Goal: Transaction & Acquisition: Purchase product/service

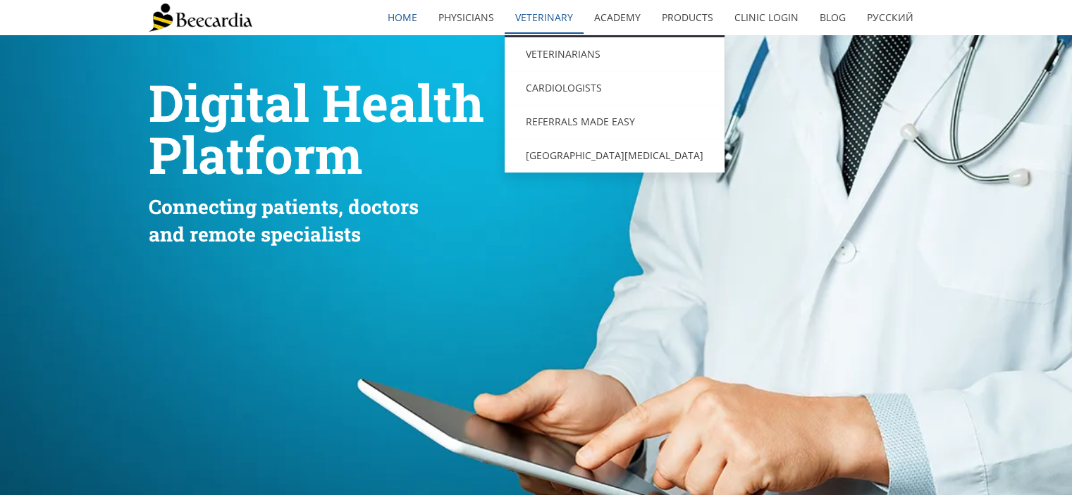
click at [555, 17] on link "Veterinary" at bounding box center [544, 17] width 79 height 32
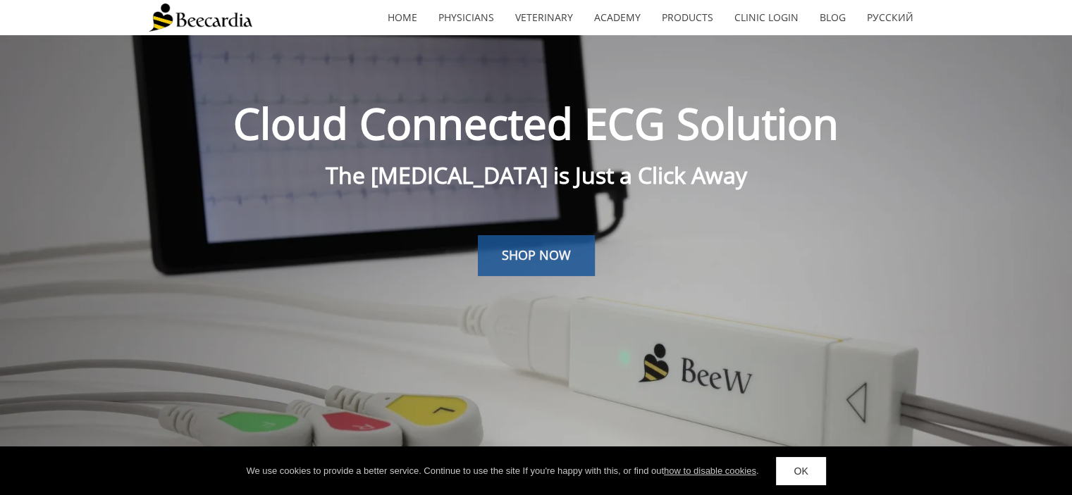
click at [534, 264] on link "SHOP NOW" at bounding box center [536, 255] width 117 height 41
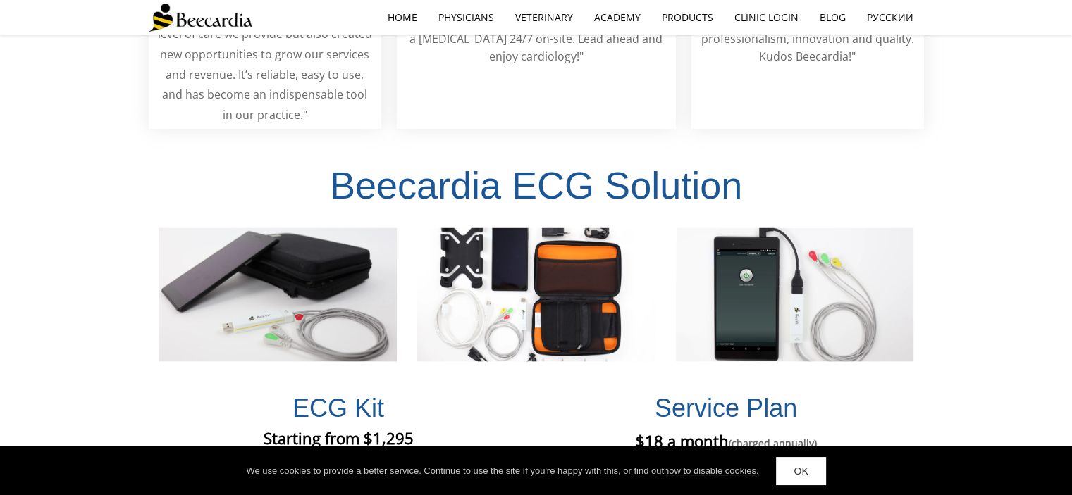
scroll to position [2910, 0]
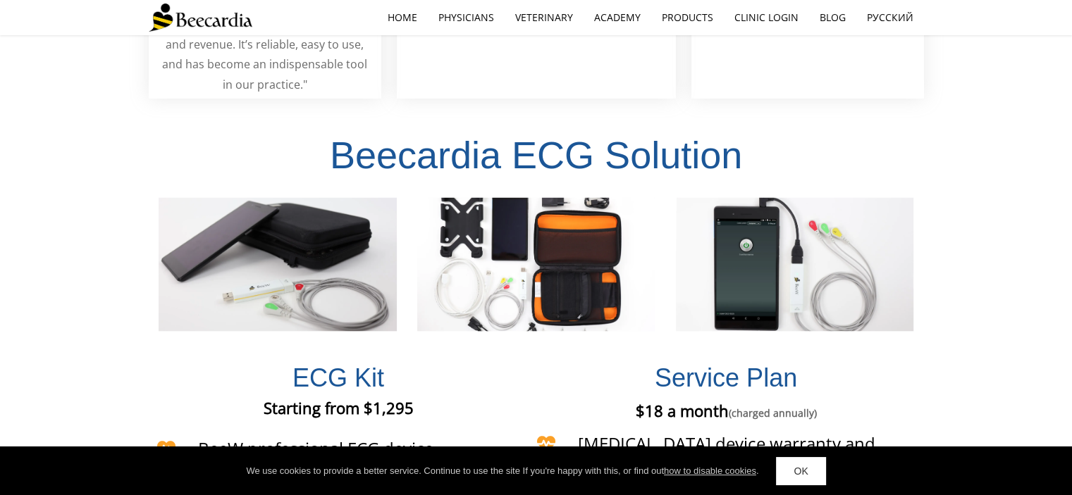
click at [815, 480] on link "OK" at bounding box center [800, 471] width 49 height 28
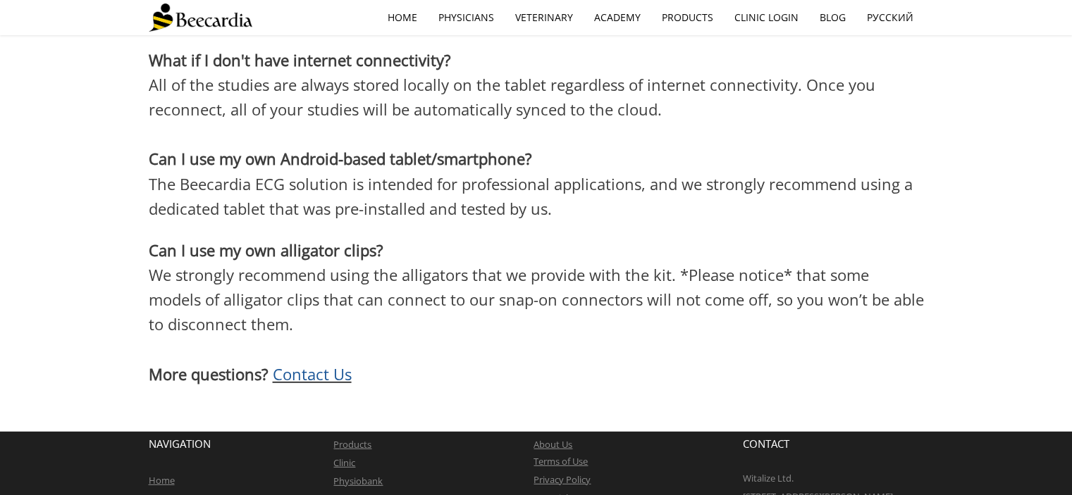
scroll to position [4200, 0]
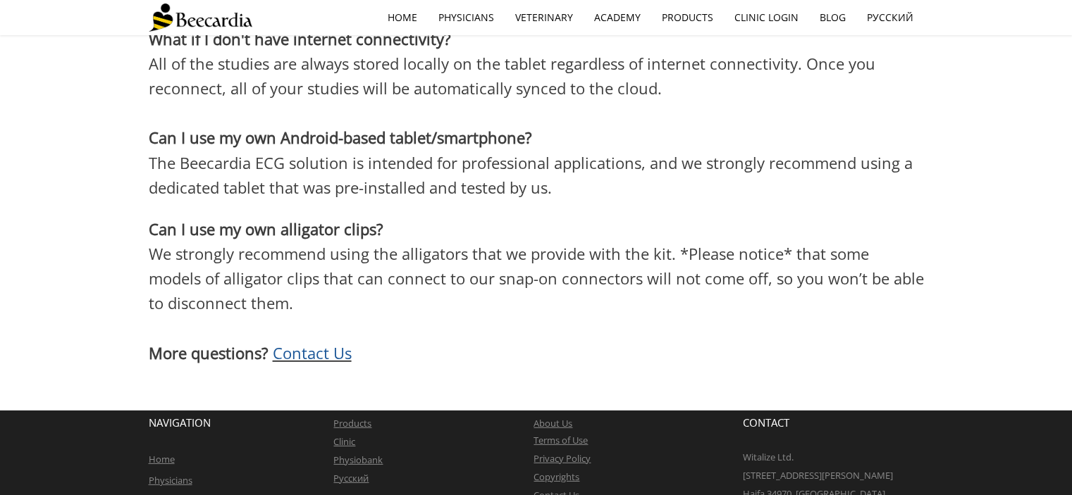
click at [321, 342] on span "Contact Us" at bounding box center [312, 352] width 79 height 21
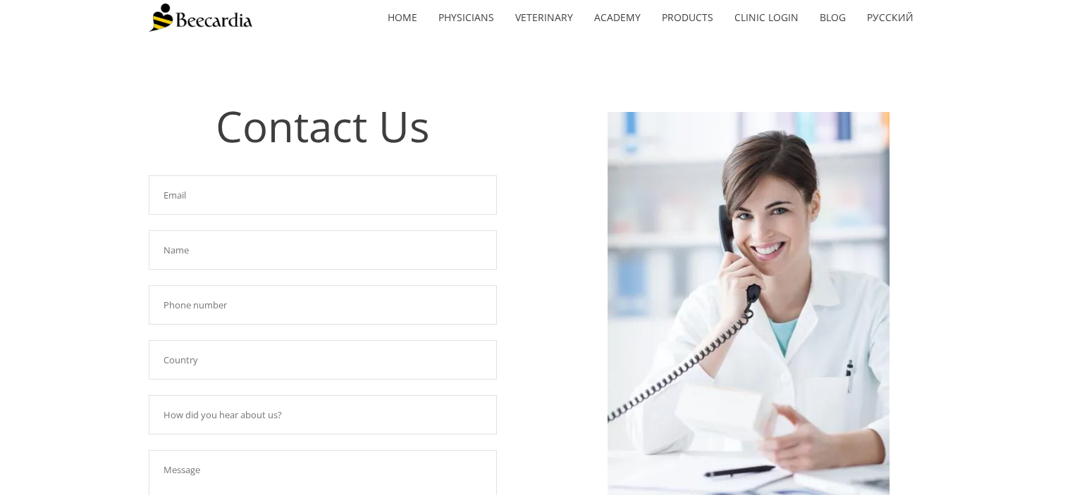
click at [276, 197] on input "text" at bounding box center [323, 194] width 348 height 39
click at [274, 195] on input "kantoon" at bounding box center [323, 194] width 348 height 39
type input "kantoon@Mspca.org"
type input "Kristen"
type input "7819028400"
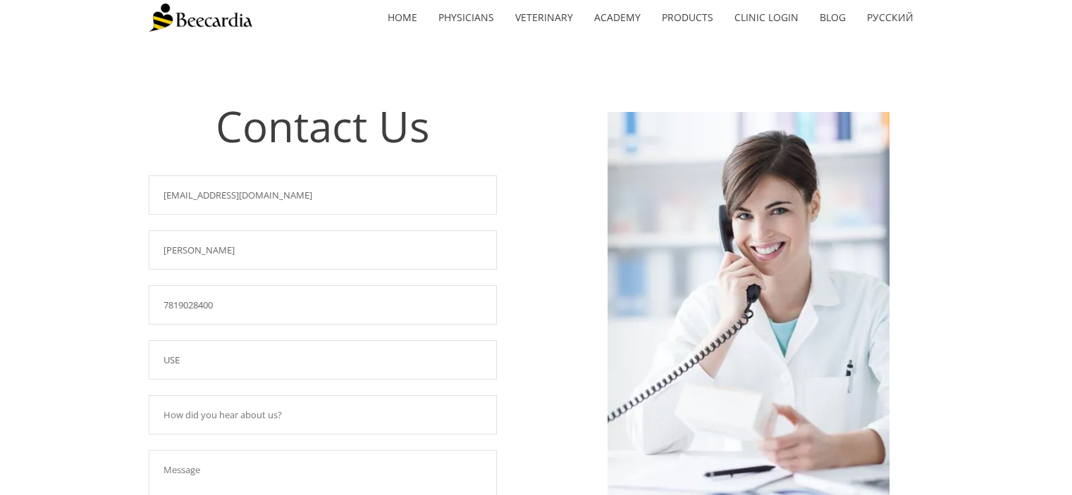
type input "USE"
click at [290, 421] on input "text" at bounding box center [323, 414] width 348 height 39
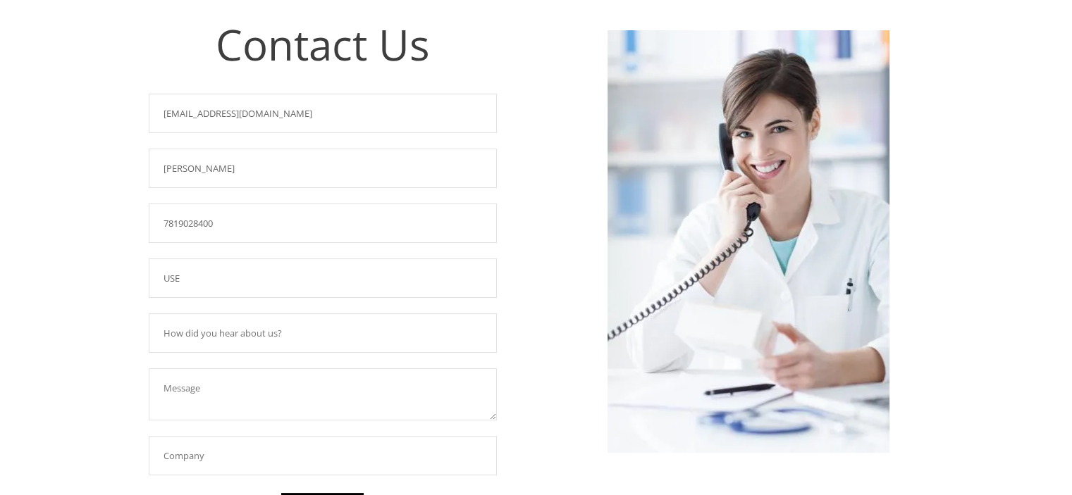
scroll to position [141, 0]
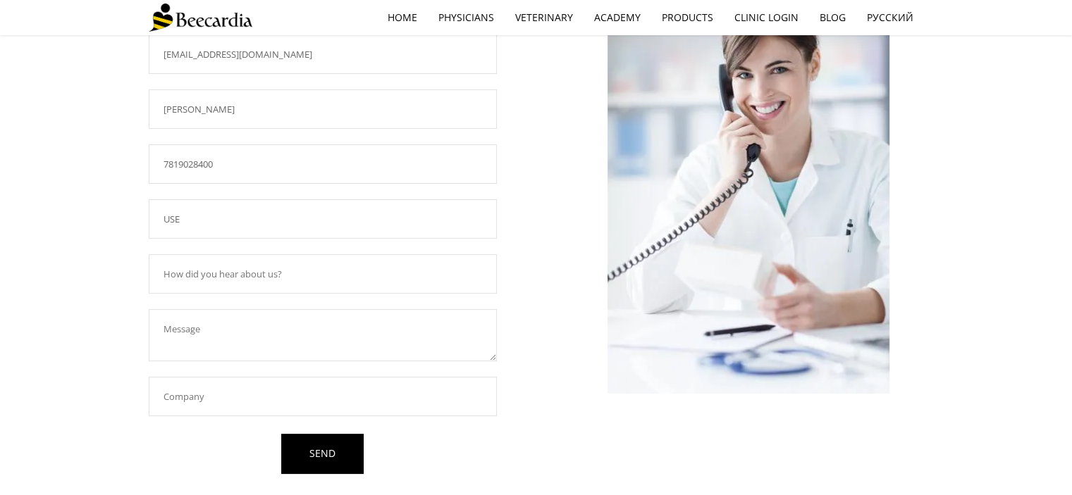
click at [259, 332] on textarea at bounding box center [323, 335] width 348 height 52
type textarea "Hello, we are interested in learning more about BeeCardia and if it is possible…"
click at [259, 383] on input "text" at bounding box center [323, 396] width 348 height 39
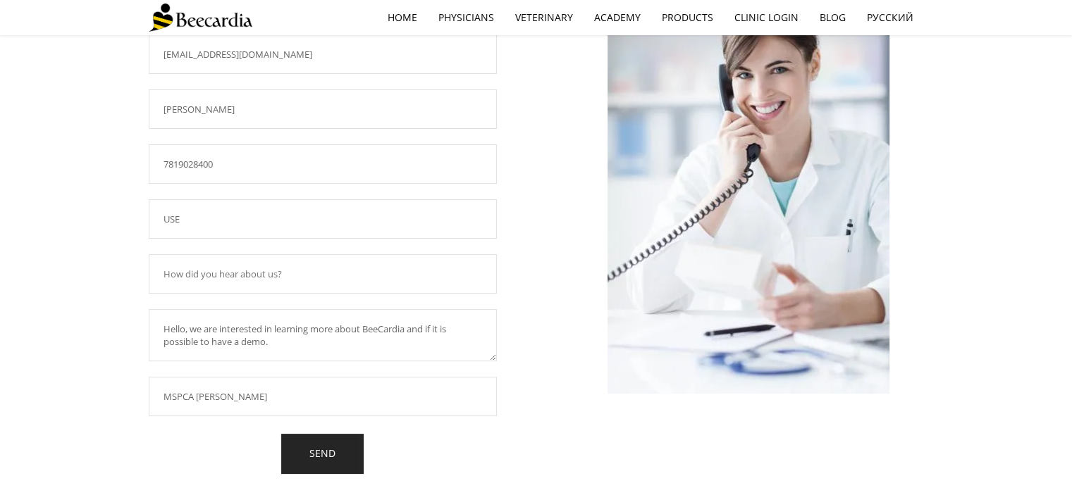
type input "MSPCA Angell"
click at [337, 447] on link "SEND" at bounding box center [322, 454] width 82 height 40
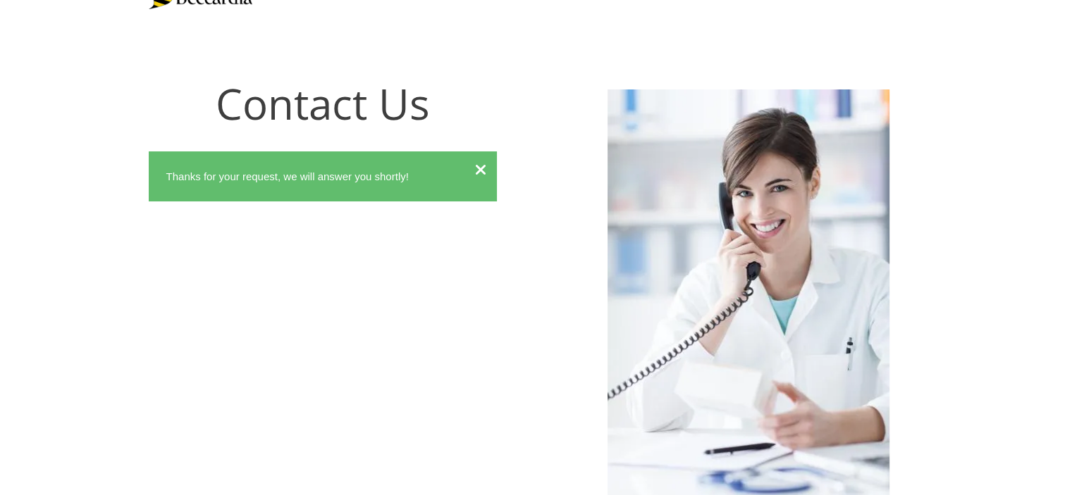
scroll to position [0, 0]
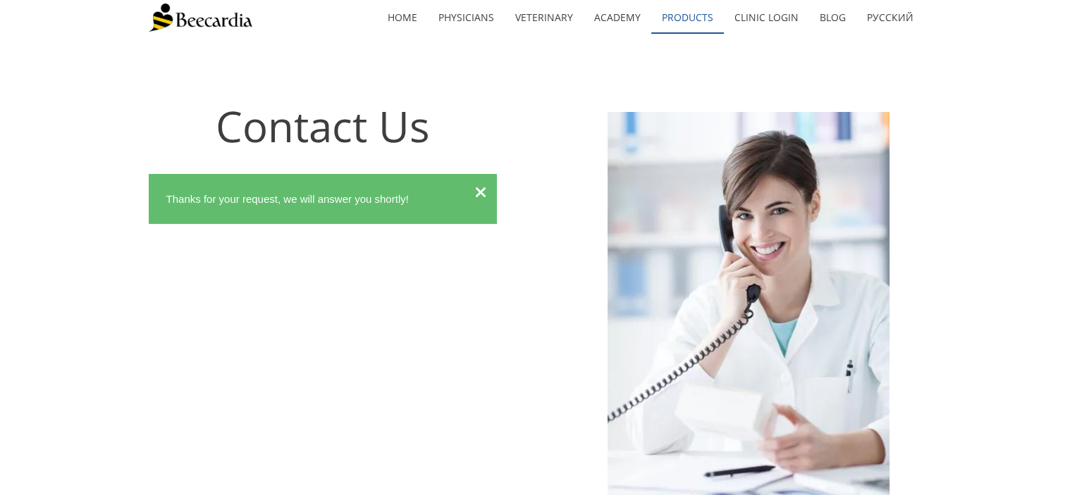
click at [674, 20] on link "Products" at bounding box center [687, 17] width 73 height 32
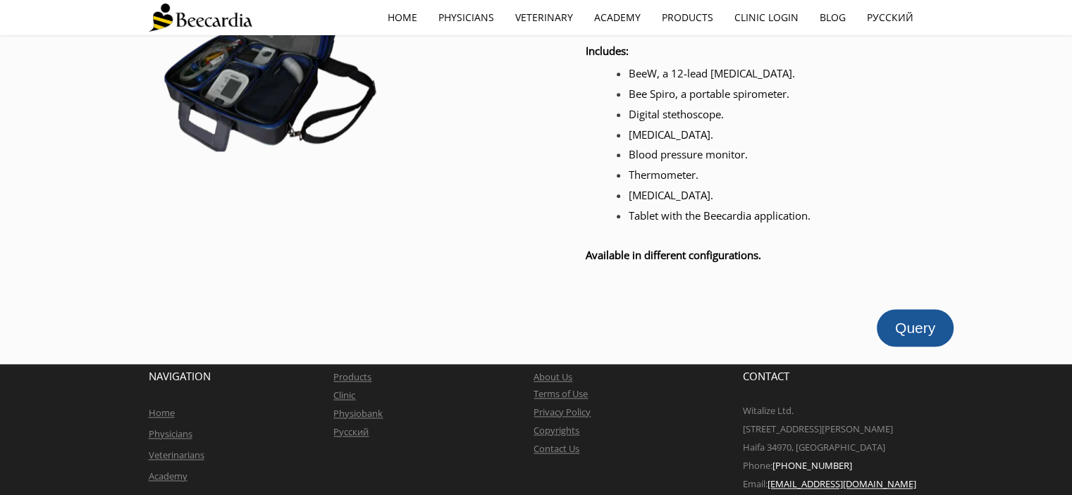
scroll to position [1732, 0]
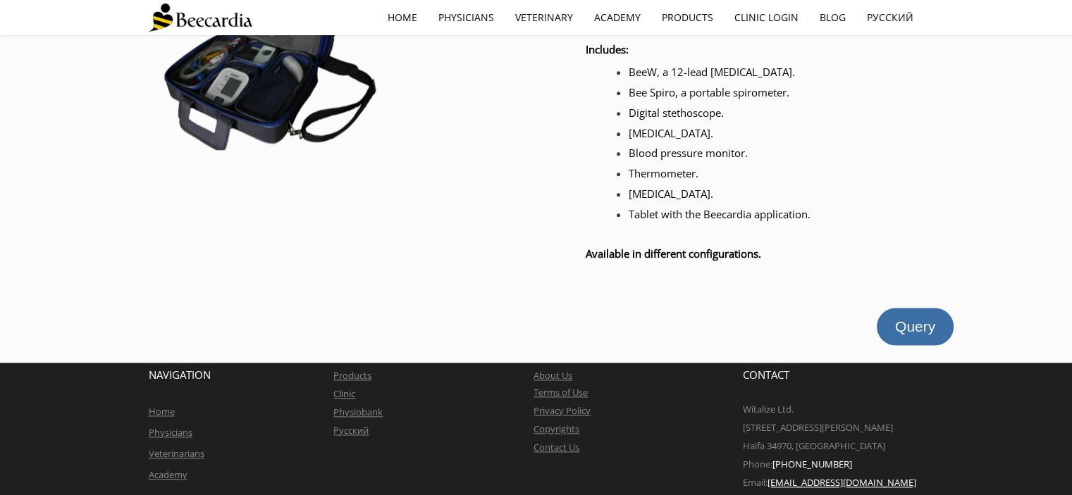
click at [927, 319] on span "Query" at bounding box center [915, 327] width 40 height 16
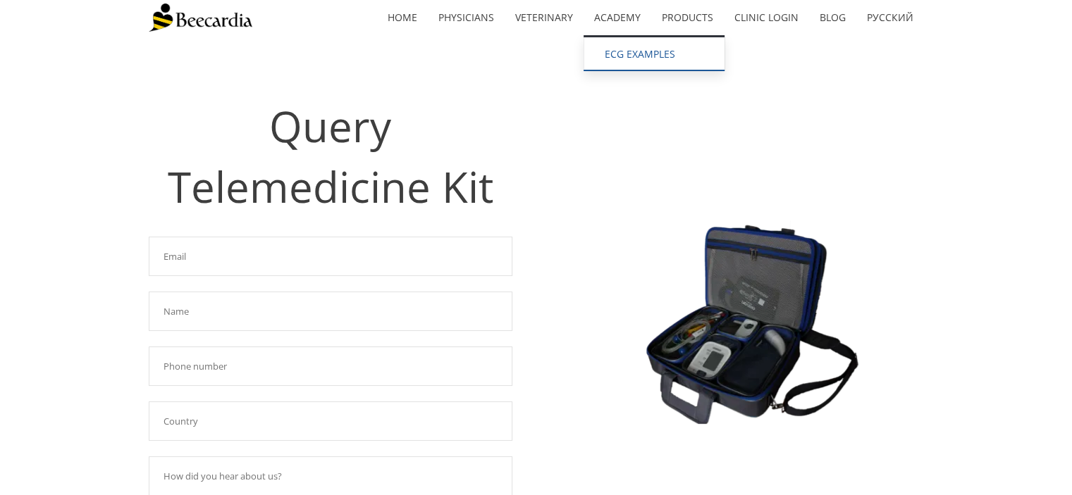
click at [617, 56] on link "ECG EXAMPLES" at bounding box center [653, 54] width 141 height 34
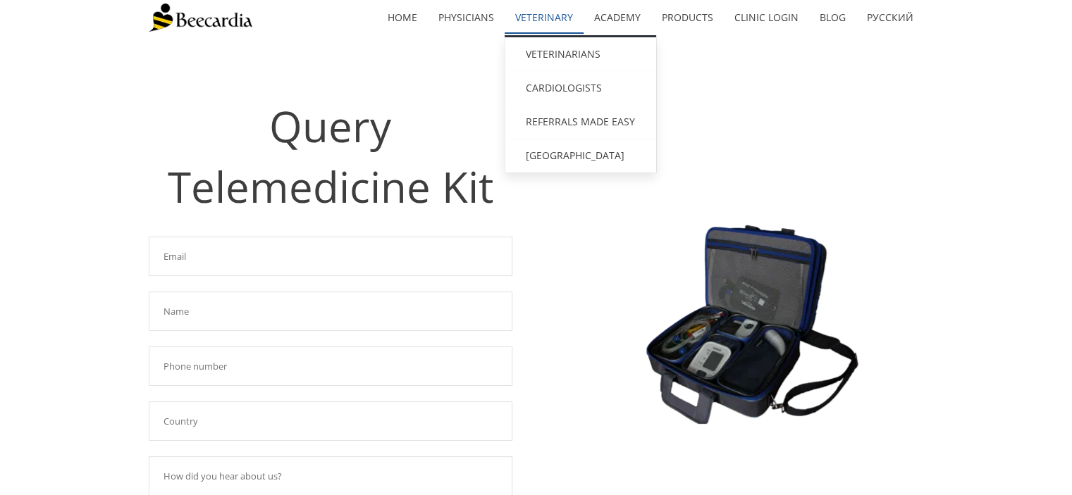
click at [544, 18] on link "Veterinary" at bounding box center [544, 17] width 79 height 32
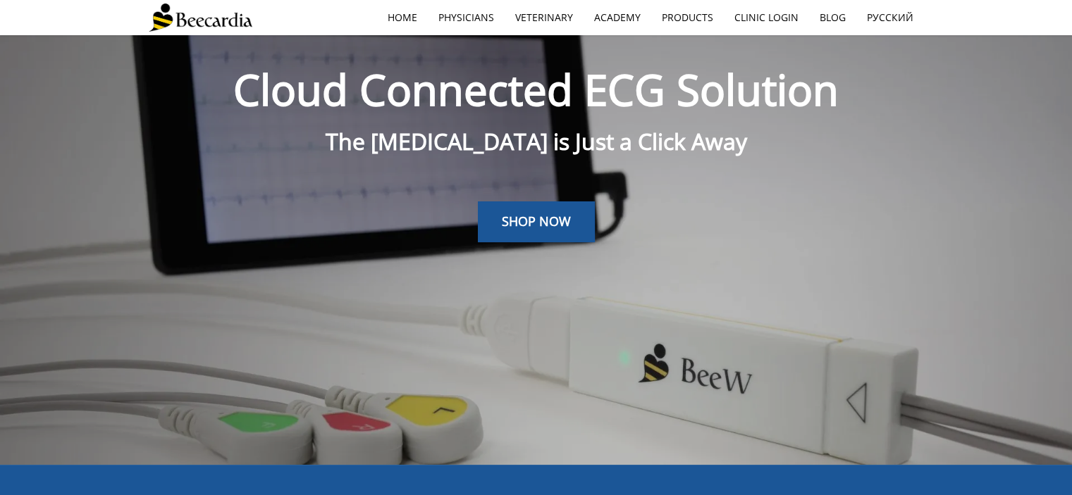
scroll to position [35, 0]
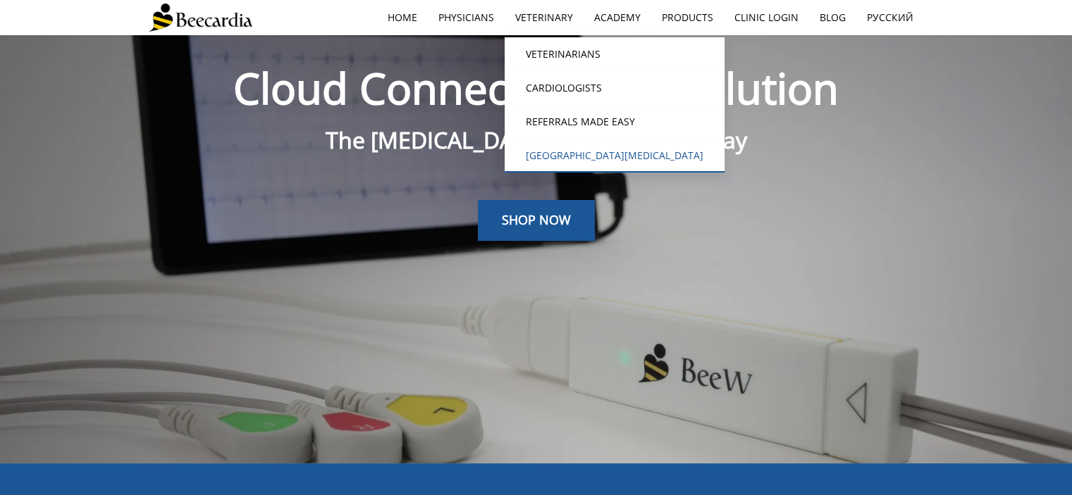
click at [568, 154] on link "[GEOGRAPHIC_DATA][MEDICAL_DATA]" at bounding box center [615, 156] width 220 height 34
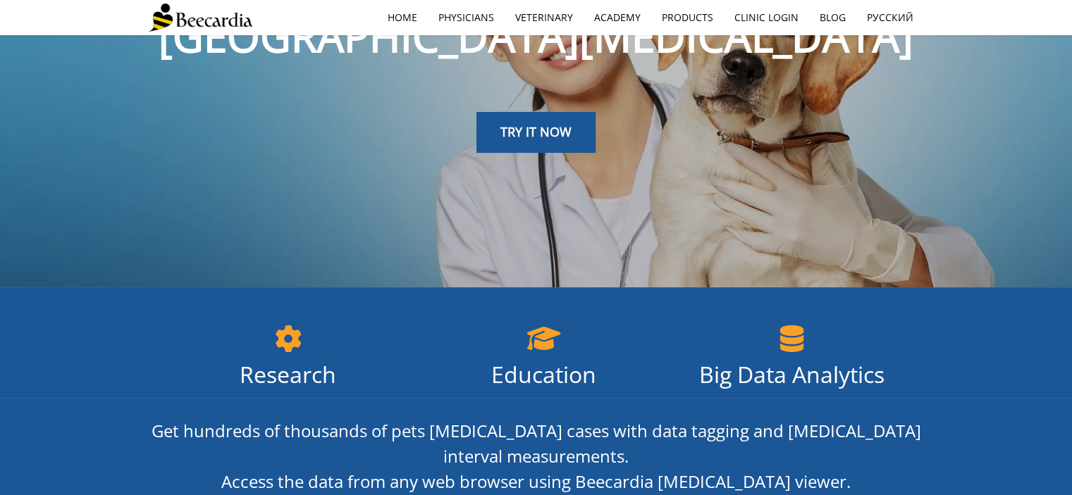
scroll to position [70, 0]
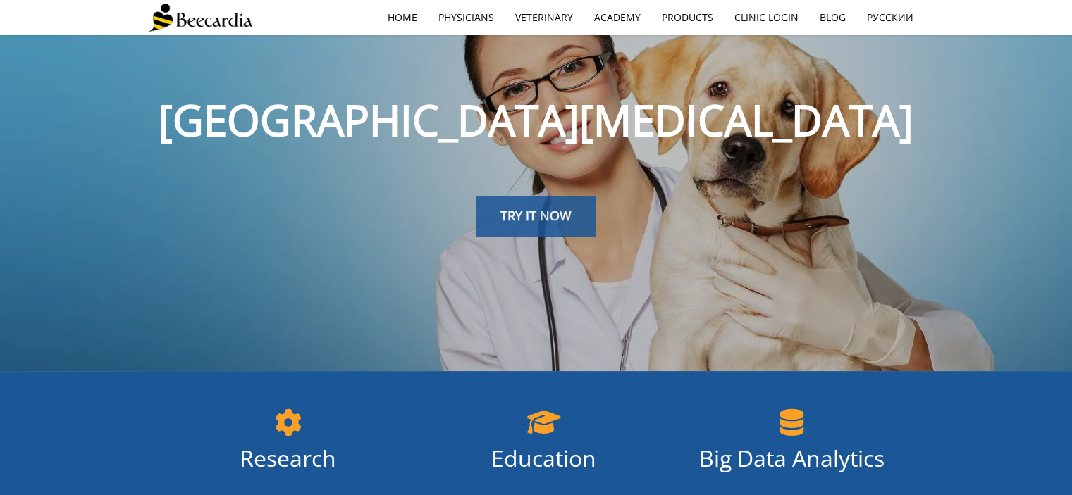
click at [532, 212] on span "TRY IT NOW" at bounding box center [535, 215] width 71 height 17
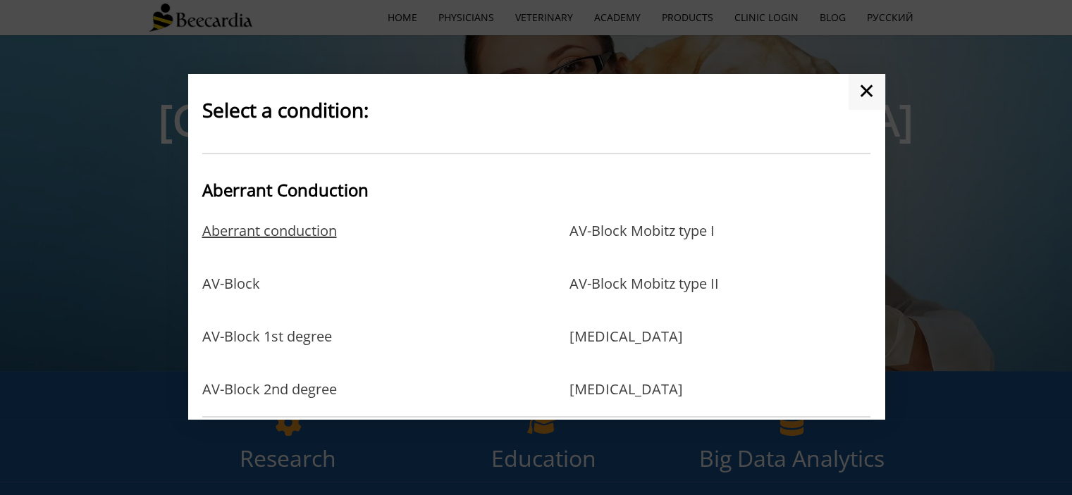
click at [247, 237] on link "Aberrant conduction" at bounding box center [269, 246] width 135 height 46
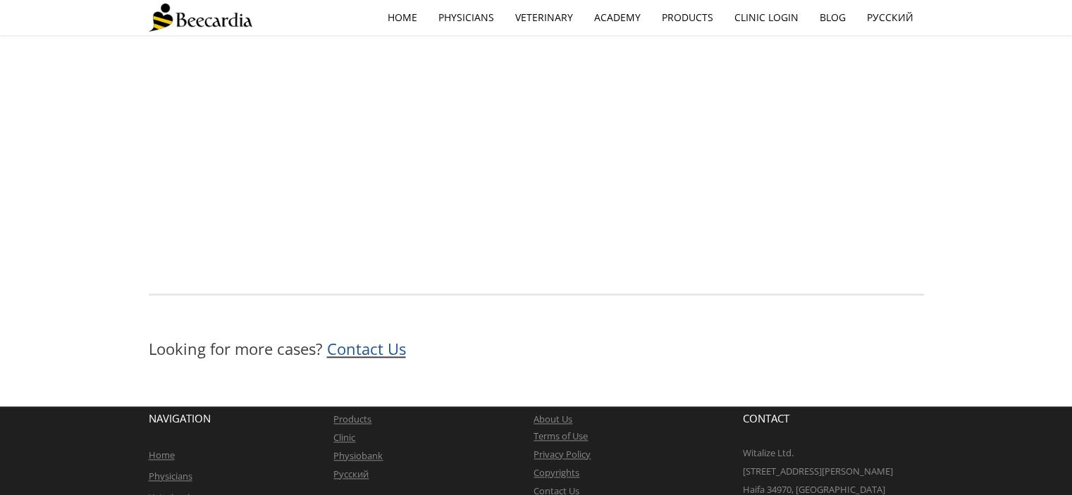
scroll to position [1883, 0]
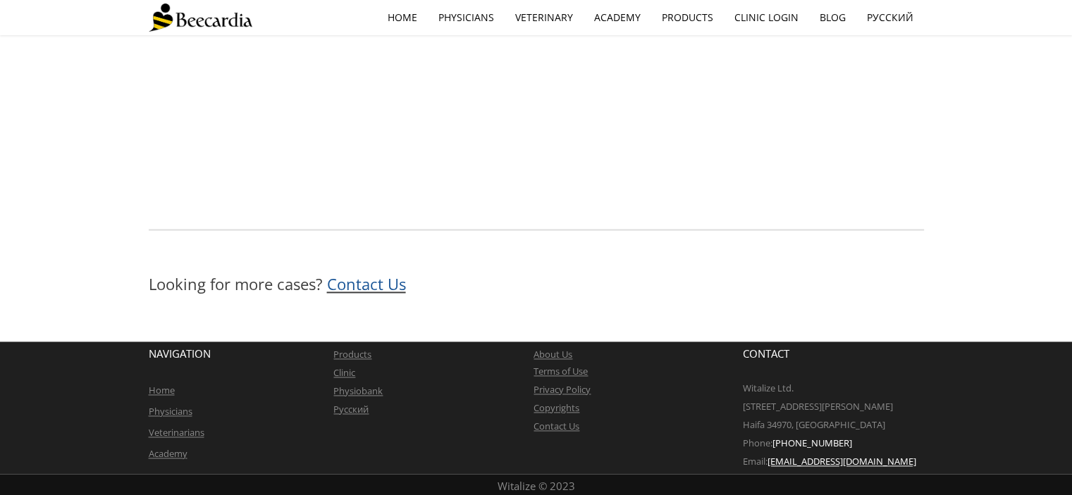
click at [351, 277] on span "Contact Us" at bounding box center [366, 283] width 79 height 21
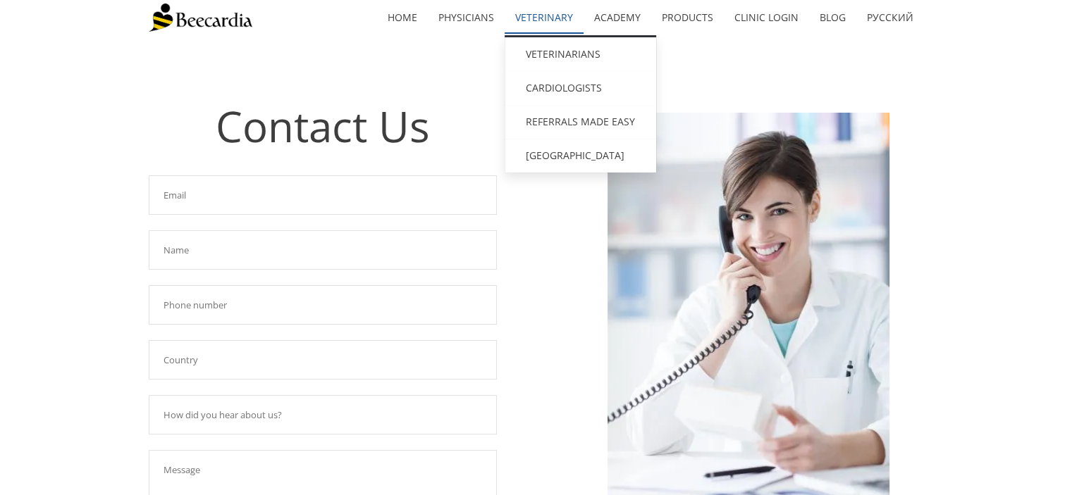
click at [547, 20] on link "Veterinary" at bounding box center [544, 17] width 79 height 32
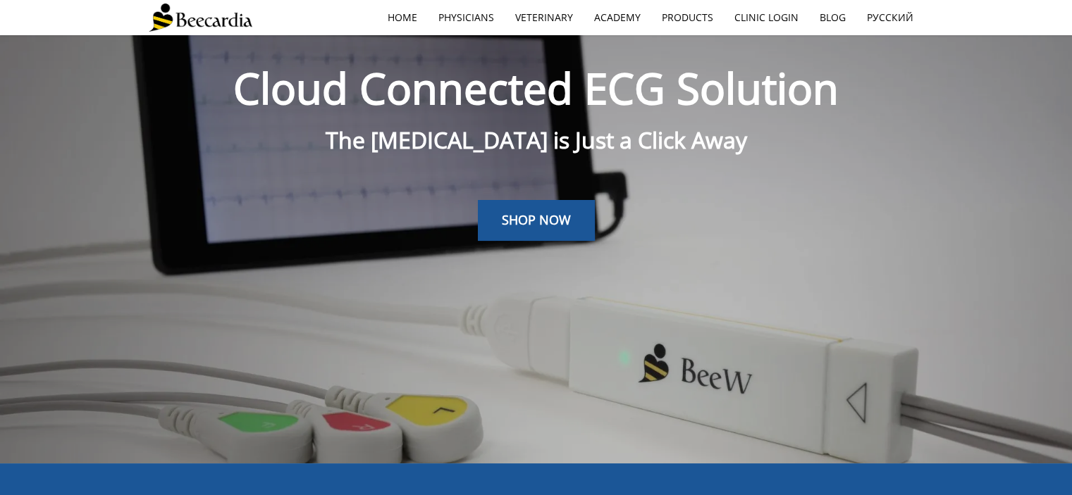
scroll to position [35, 0]
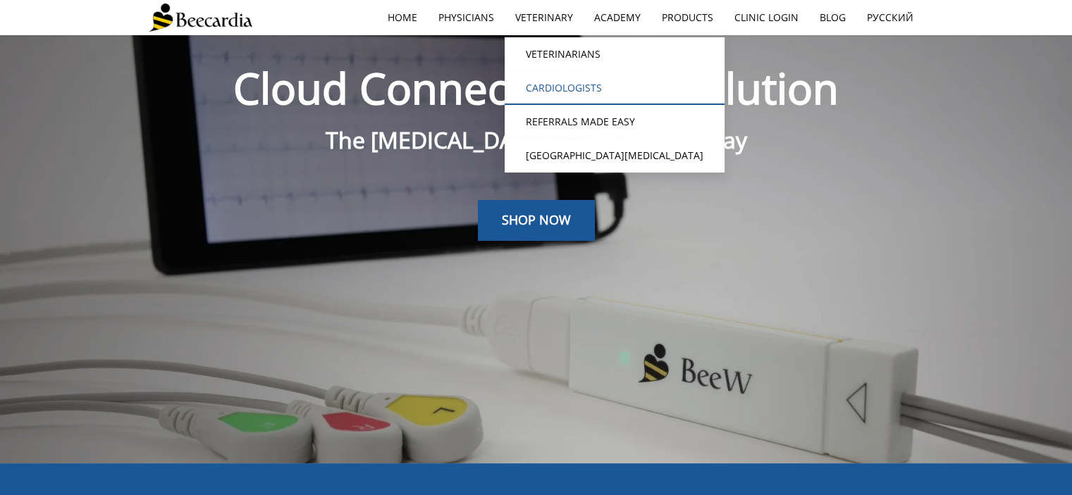
click at [564, 85] on link "Cardiologists" at bounding box center [615, 88] width 220 height 34
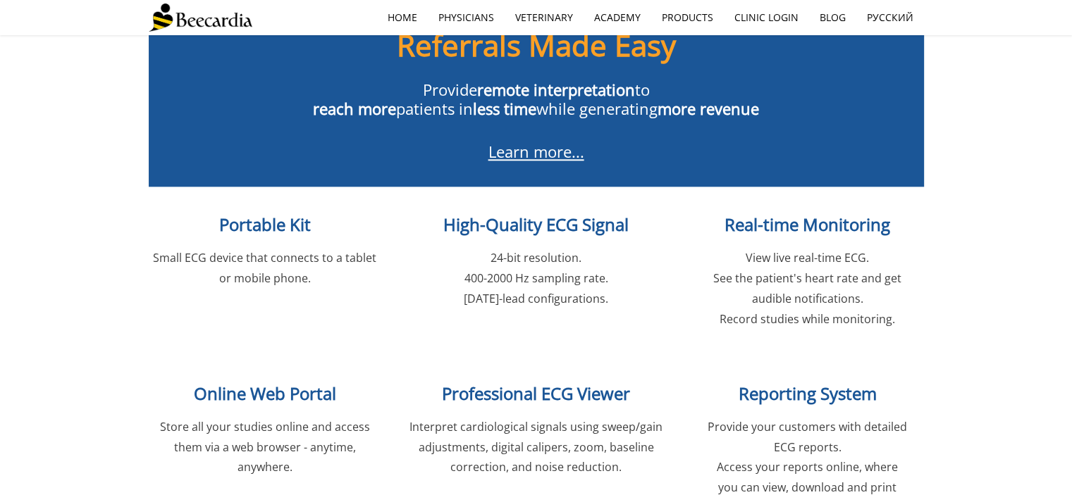
scroll to position [1515, 0]
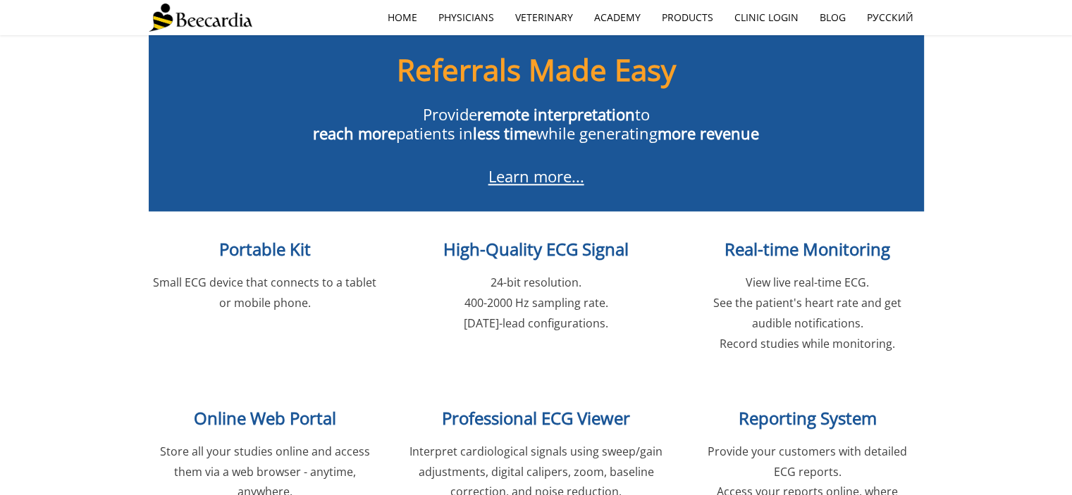
click at [533, 166] on link "Learn more..." at bounding box center [536, 176] width 96 height 21
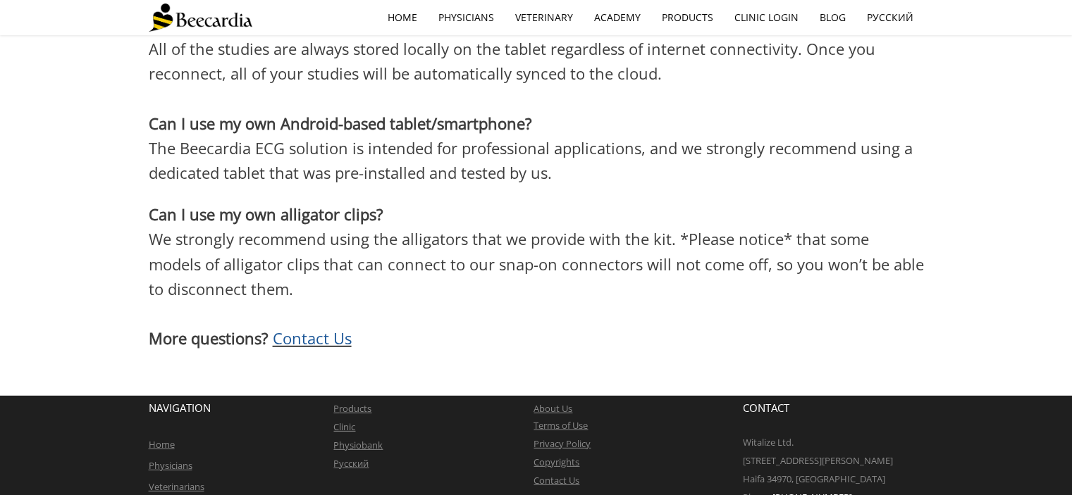
scroll to position [4219, 0]
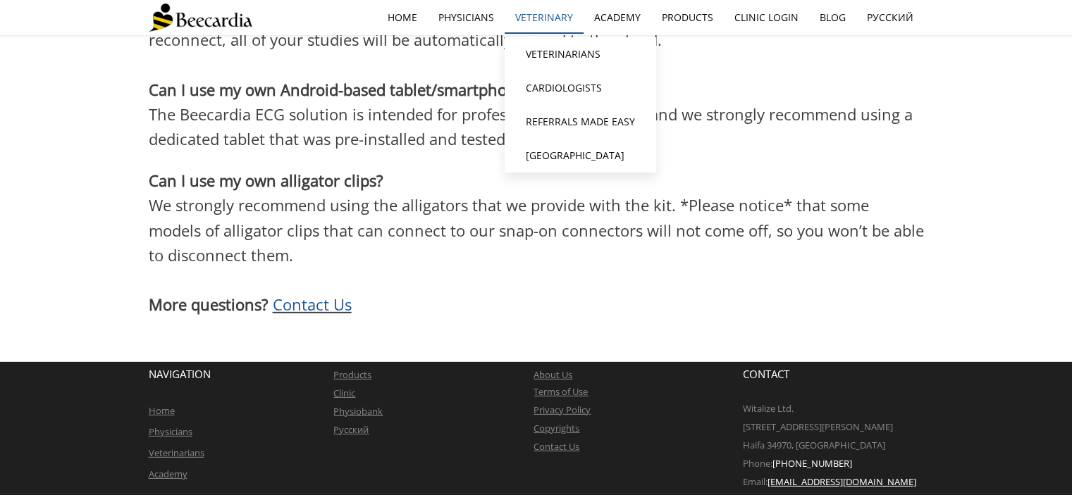
click at [557, 25] on link "Veterinary" at bounding box center [544, 17] width 79 height 32
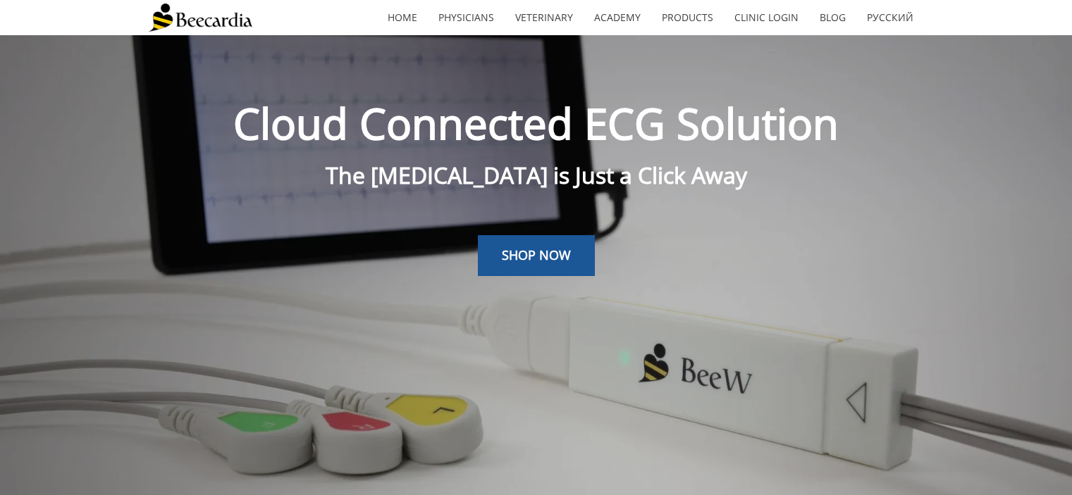
scroll to position [35, 0]
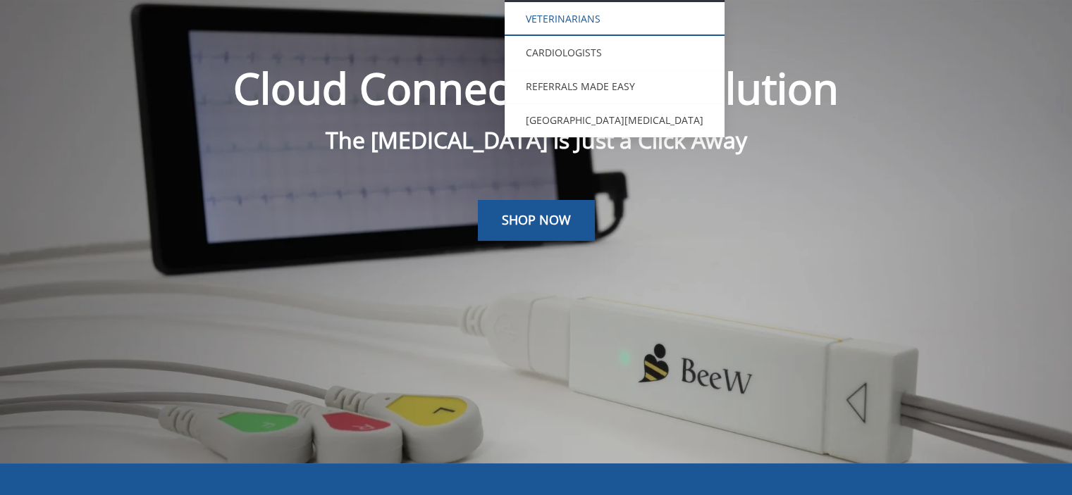
click at [561, 18] on link "Veterinarians" at bounding box center [615, 19] width 220 height 34
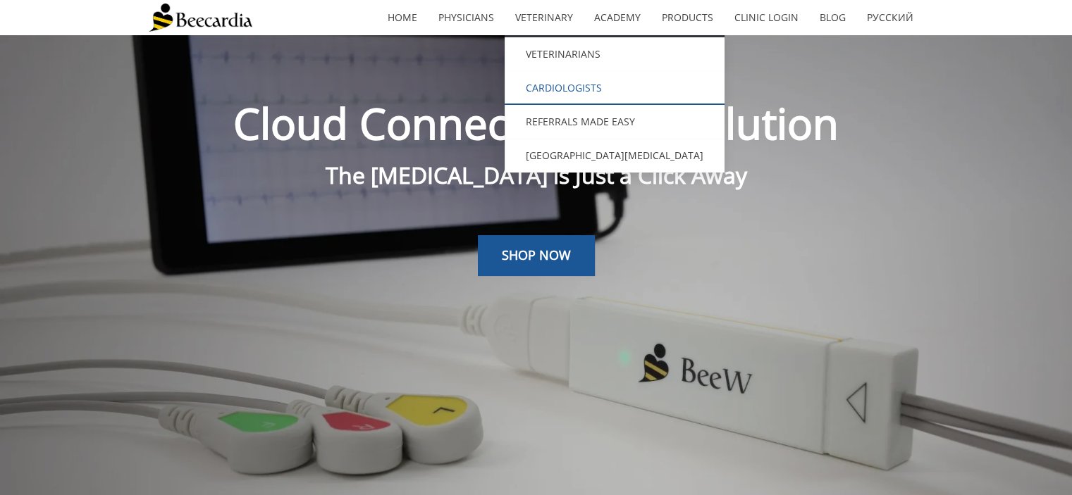
click at [559, 89] on link "Cardiologists" at bounding box center [615, 88] width 220 height 34
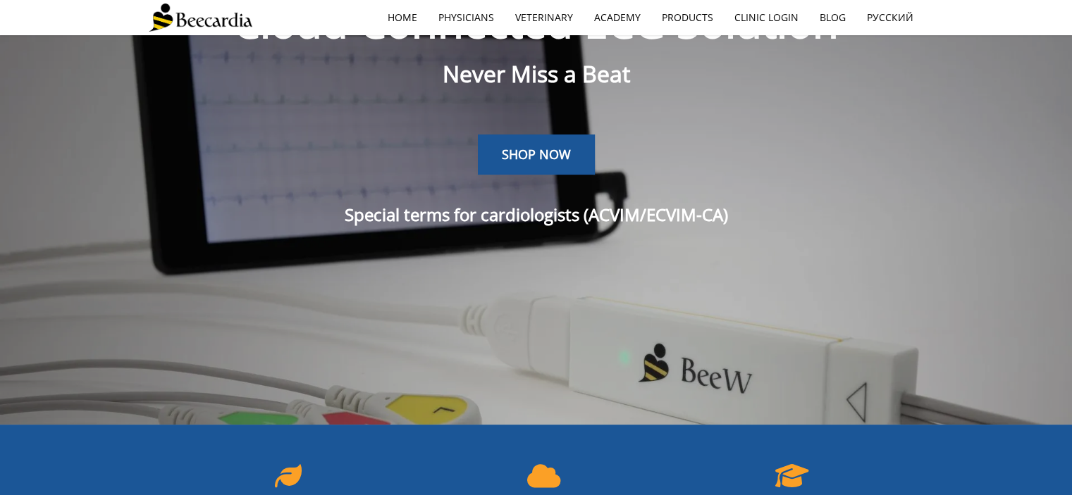
scroll to position [176, 0]
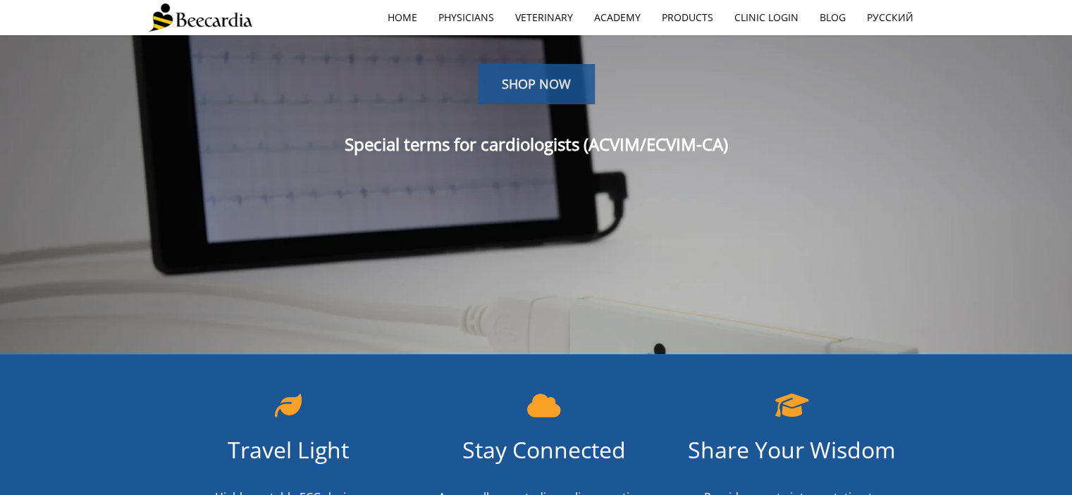
click at [532, 92] on span "SHOP NOW" at bounding box center [536, 83] width 69 height 17
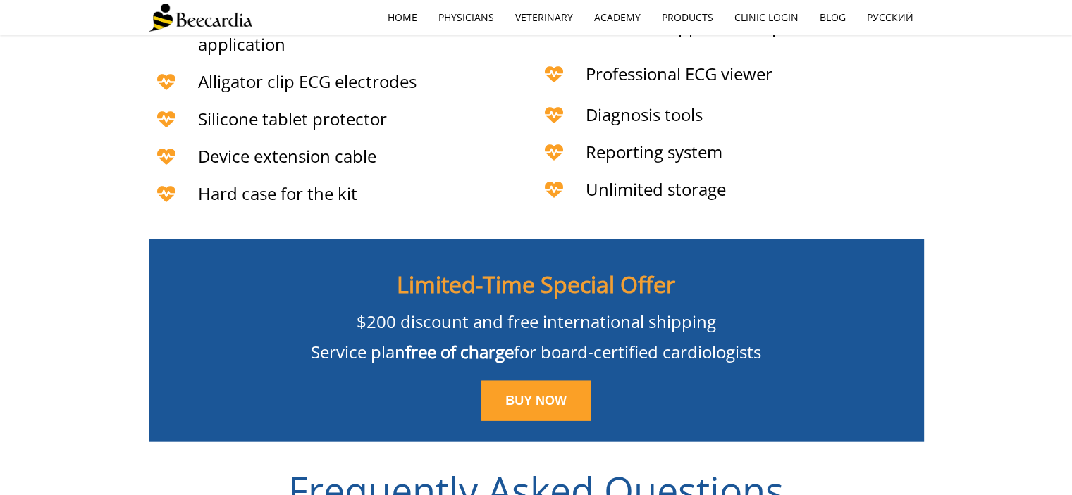
scroll to position [3216, 0]
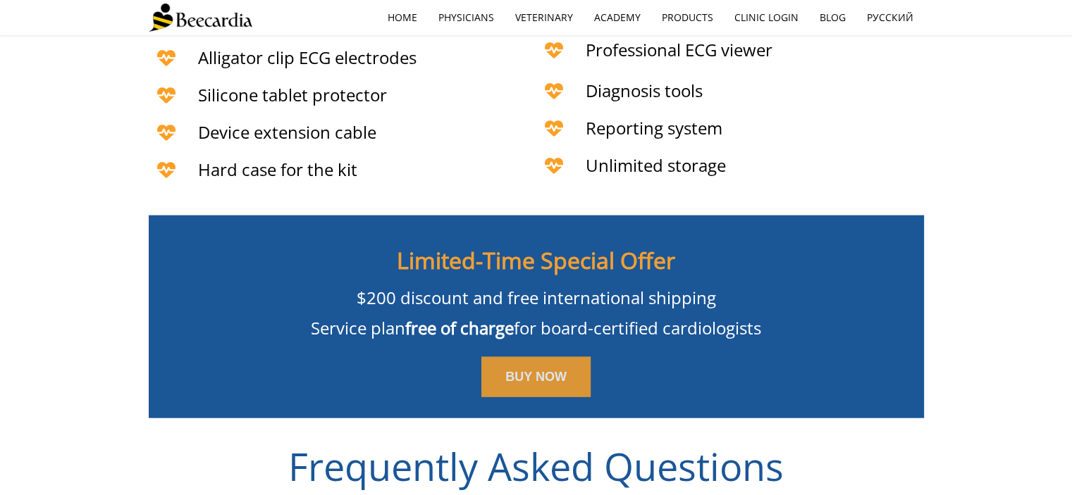
click at [533, 370] on span "BUY NOW" at bounding box center [535, 377] width 61 height 14
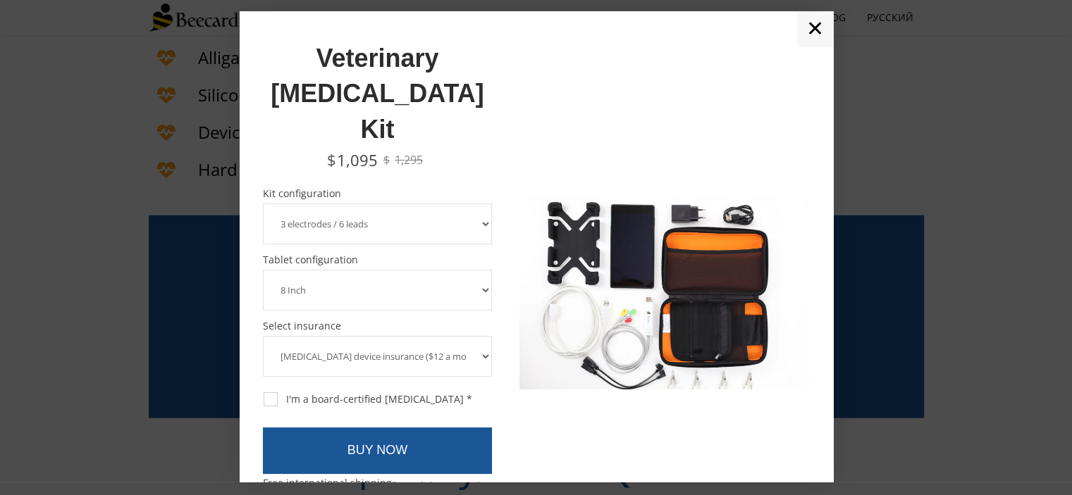
click at [430, 204] on select "3 electrodes / 6 leads 5 electrodes / 7 leads 10 electrodes / 12 leads" at bounding box center [378, 224] width 230 height 41
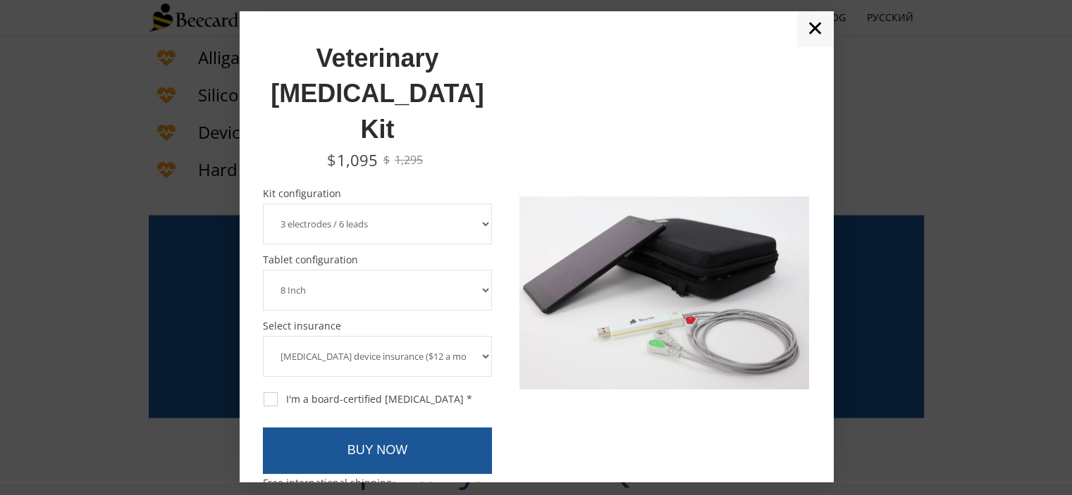
select select "10 electrodes / 12 leads"
click at [263, 204] on select "3 electrodes / 6 leads 5 electrodes / 7 leads 10 electrodes / 12 leads" at bounding box center [378, 224] width 230 height 41
click at [530, 109] on div at bounding box center [664, 293] width 290 height 517
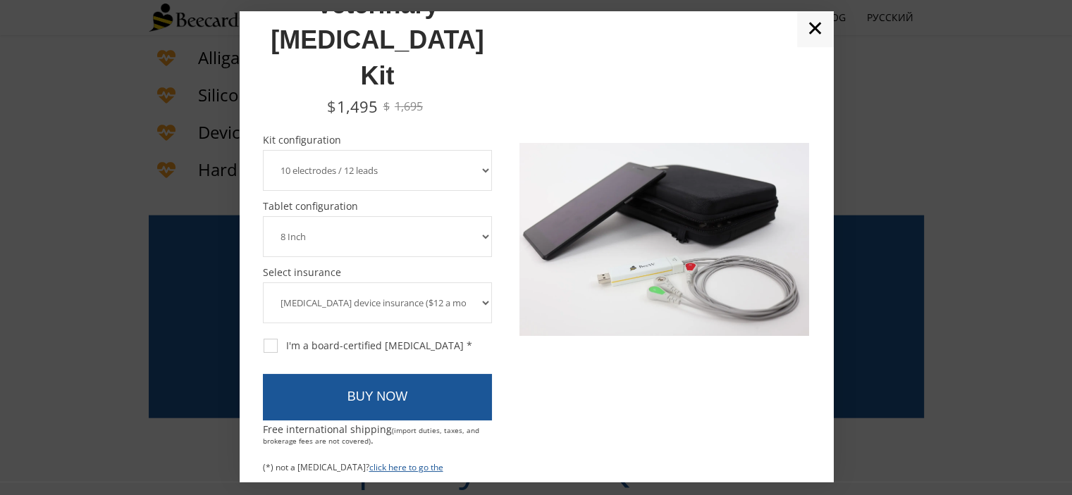
click at [461, 216] on select "8 Inch 10 Inch" at bounding box center [378, 236] width 230 height 41
select select "10 Inch"
click at [263, 216] on select "8 Inch 10 Inch" at bounding box center [378, 236] width 230 height 41
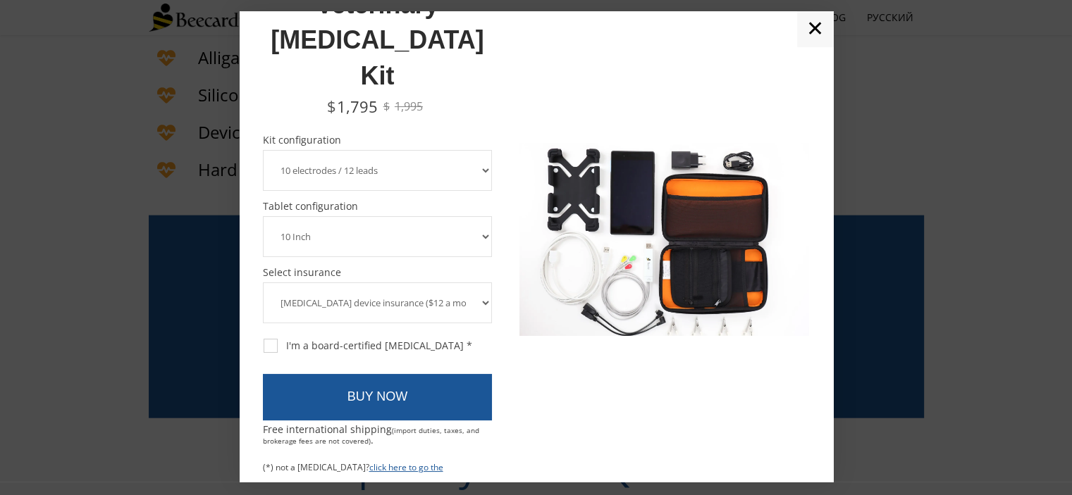
click at [449, 283] on select "ECG device insurance ($12 a month, charged annually) No insurance" at bounding box center [378, 303] width 230 height 41
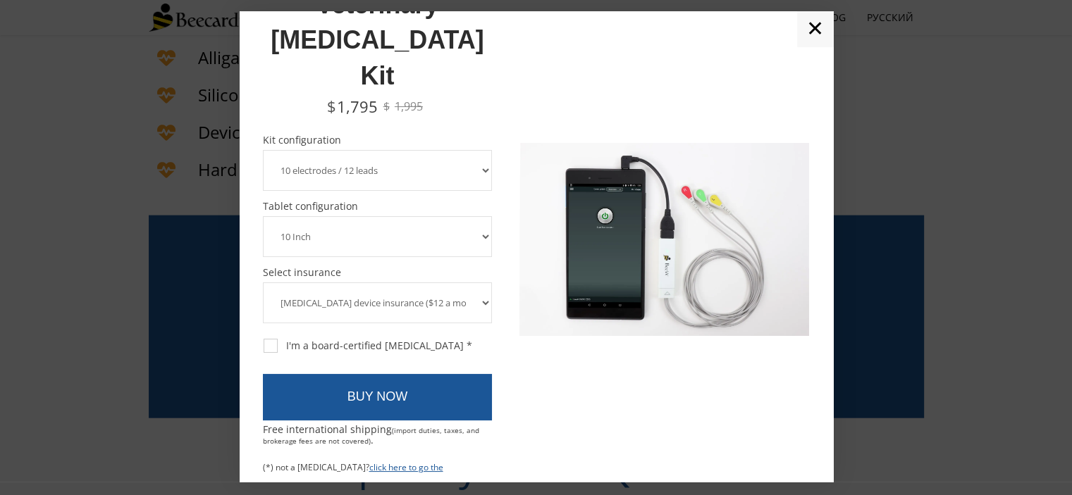
click at [263, 283] on select "ECG device insurance ($12 a month, charged annually) No insurance" at bounding box center [378, 303] width 230 height 41
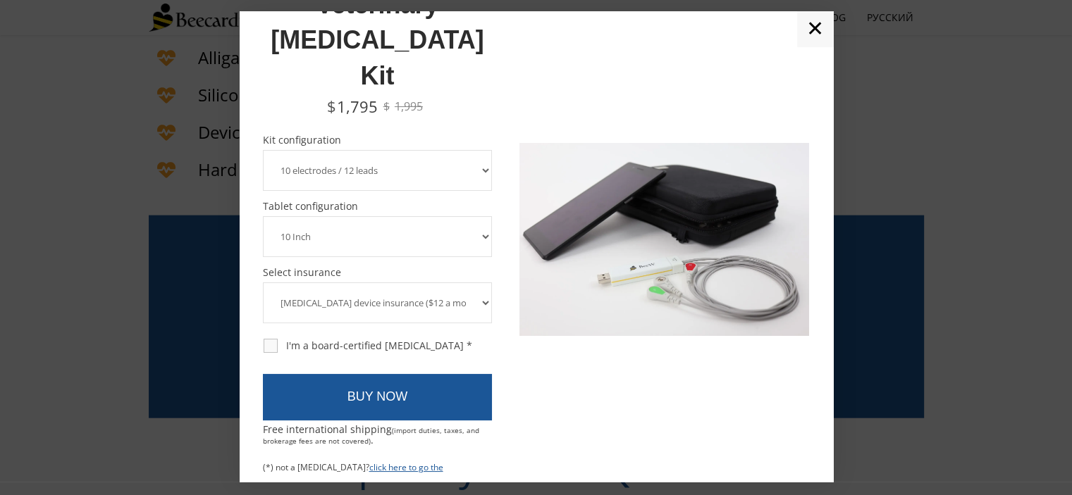
click at [412, 340] on div "I'm a board-certified cardiologist *" at bounding box center [368, 346] width 209 height 13
click at [263, 338] on input "I'm a board-certified cardiologist *" at bounding box center [262, 338] width 1 height 1
checkbox input "true"
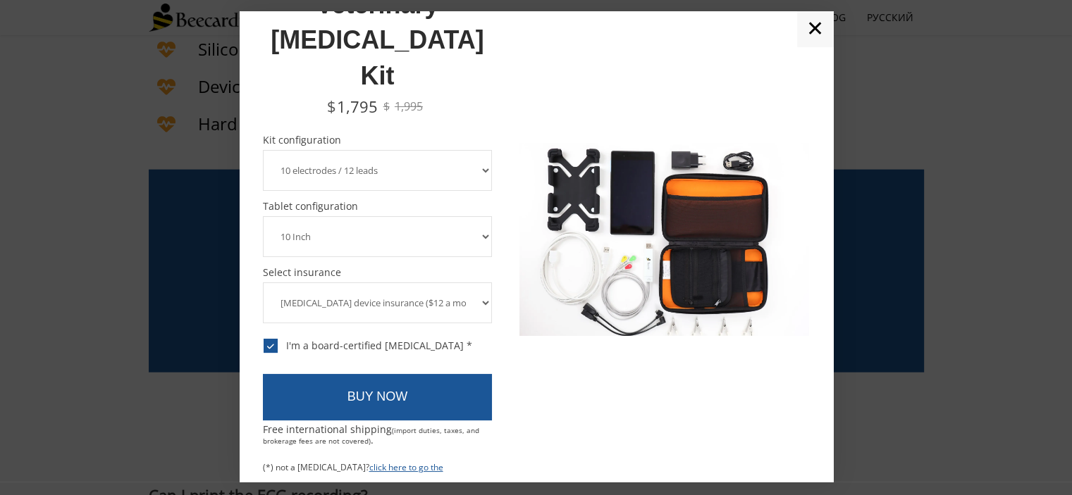
scroll to position [3287, 0]
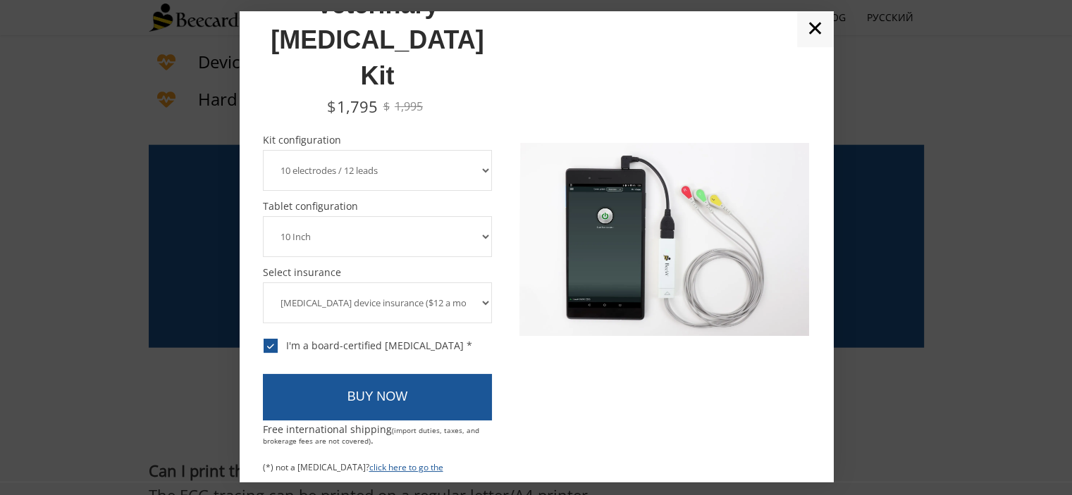
click at [447, 216] on select "8 Inch 10 Inch" at bounding box center [378, 236] width 230 height 41
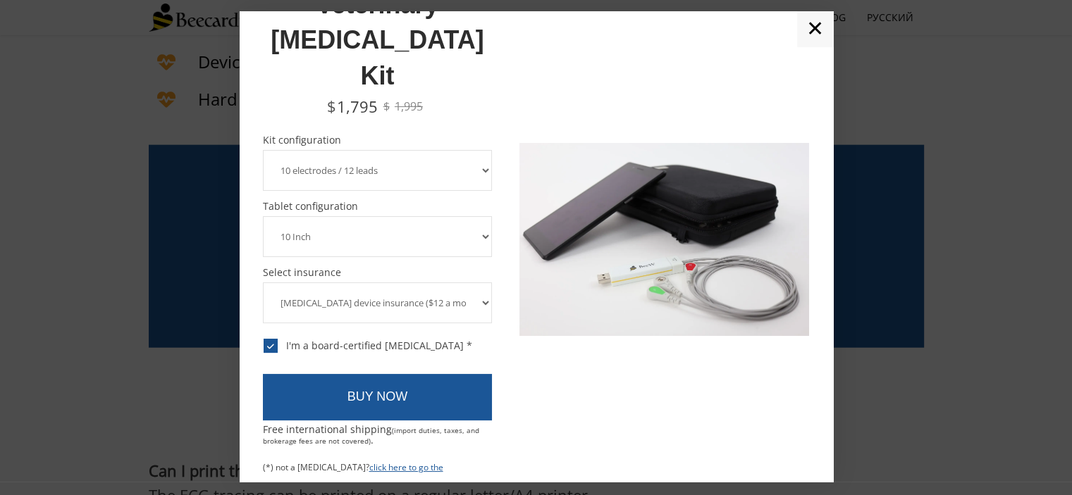
click at [447, 216] on select "8 Inch 10 Inch" at bounding box center [378, 236] width 230 height 41
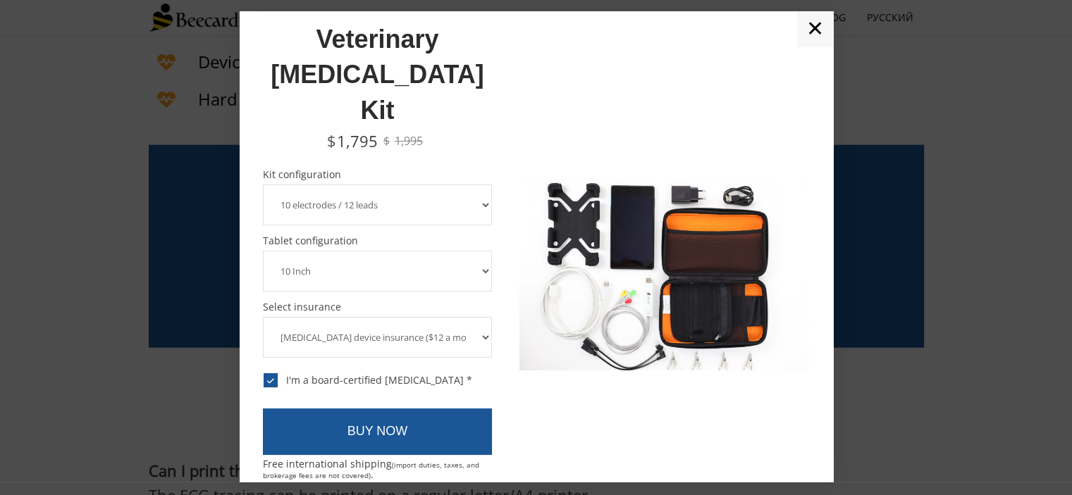
scroll to position [0, 0]
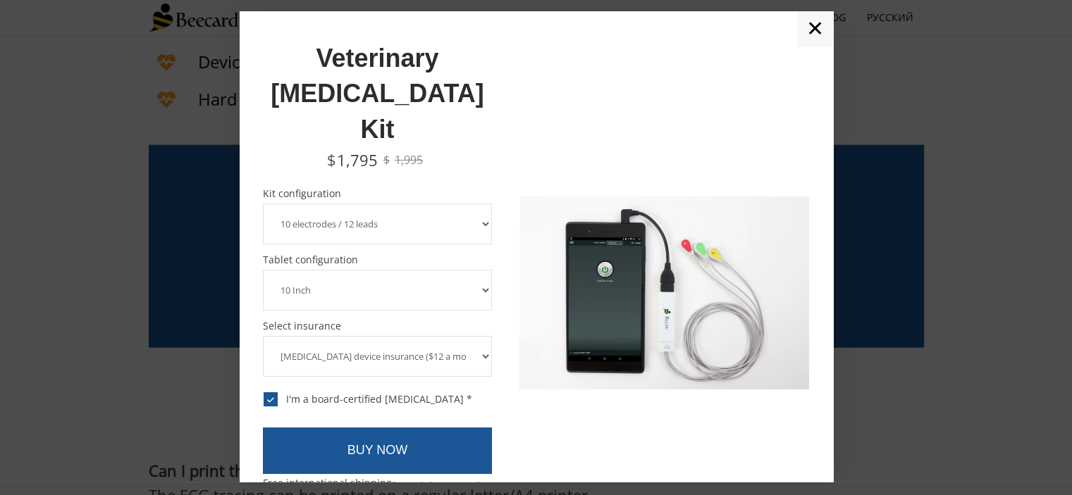
click at [403, 336] on select "ECG device insurance ($12 a month, charged annually) No insurance" at bounding box center [378, 356] width 230 height 41
click at [263, 336] on select "ECG device insurance ($12 a month, charged annually) No insurance" at bounding box center [378, 356] width 230 height 41
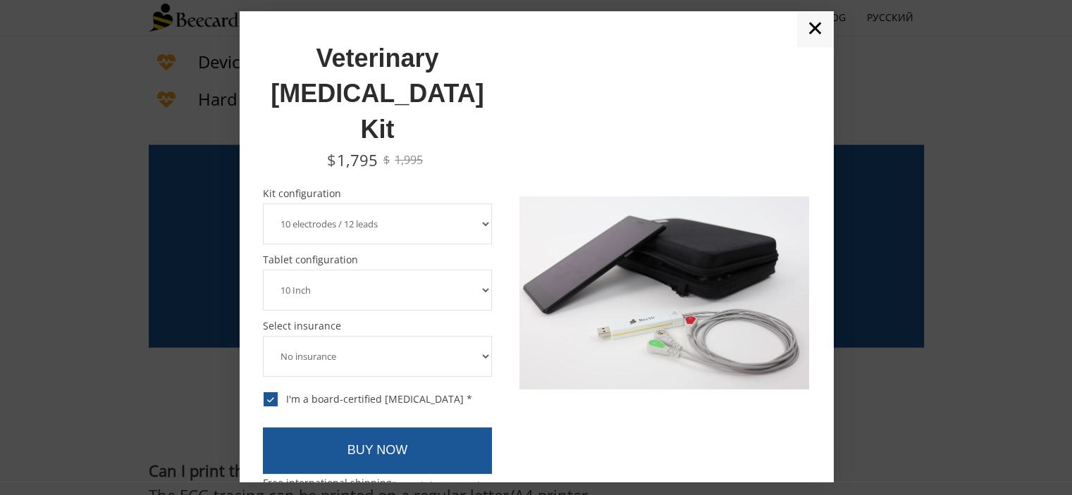
click at [410, 204] on select "3 electrodes / 6 leads 5 electrodes / 7 leads 10 electrodes / 12 leads" at bounding box center [378, 224] width 230 height 41
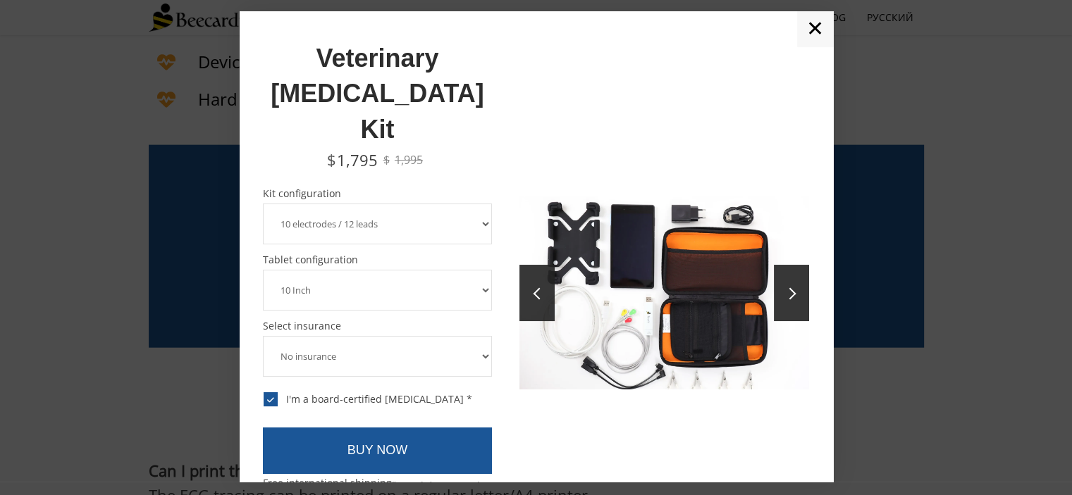
click at [651, 290] on div at bounding box center [664, 293] width 290 height 193
click at [774, 273] on link at bounding box center [791, 293] width 35 height 56
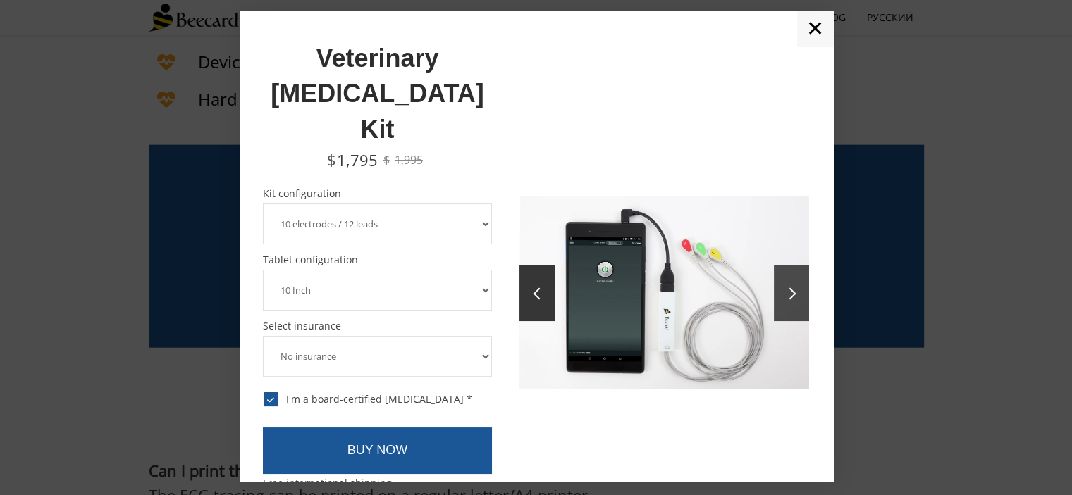
click at [774, 273] on link at bounding box center [791, 293] width 35 height 56
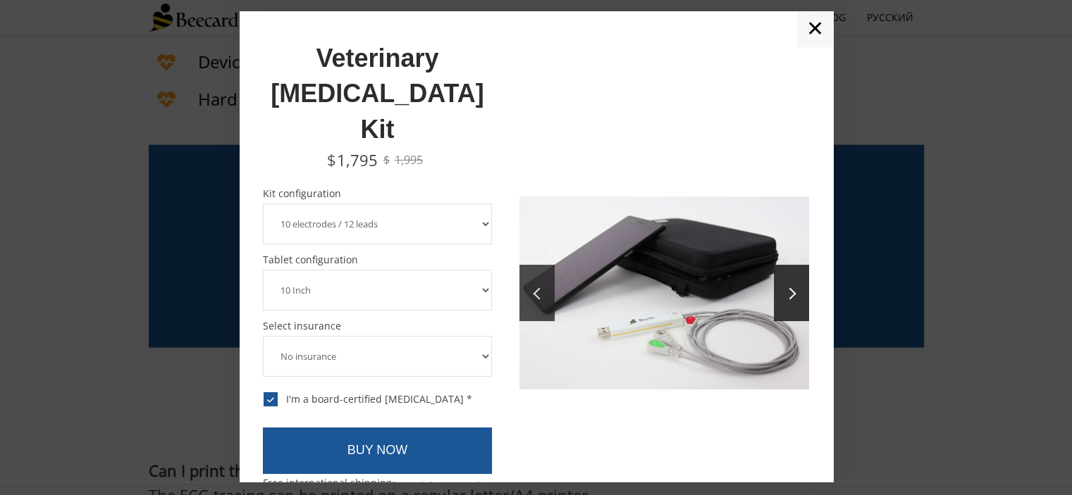
click at [521, 271] on link at bounding box center [536, 293] width 35 height 56
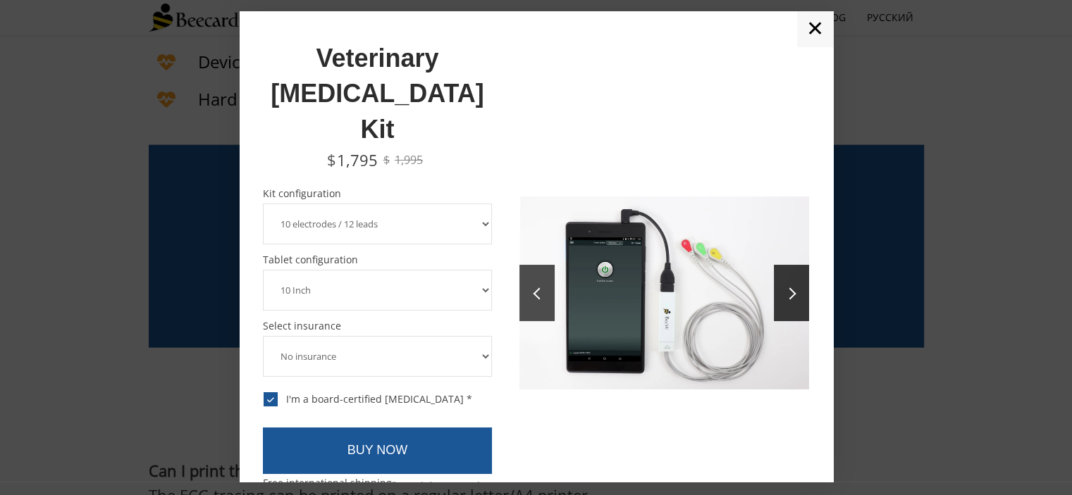
click at [521, 271] on link at bounding box center [536, 293] width 35 height 56
click at [375, 336] on select "ECG device insurance ($12 a month, charged annually) No insurance" at bounding box center [378, 356] width 230 height 41
select select "ECG device insurance ($12 a month, charged annually)"
click at [263, 336] on select "ECG device insurance ($12 a month, charged annually) No insurance" at bounding box center [378, 356] width 230 height 41
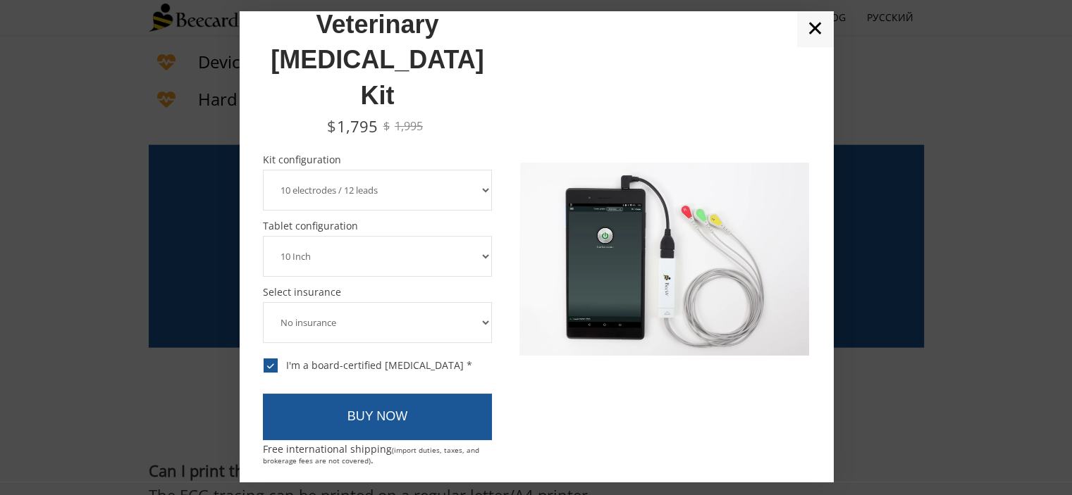
scroll to position [54, 0]
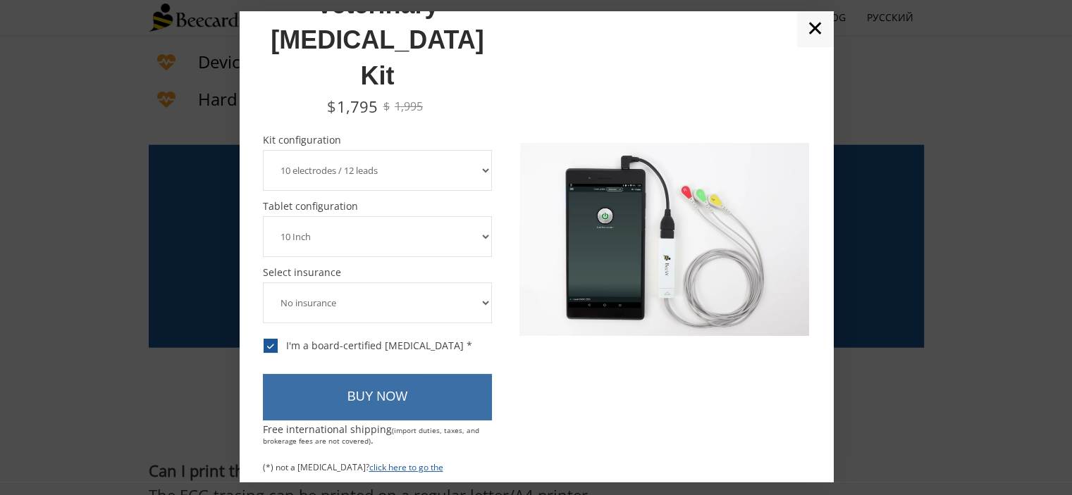
click at [456, 376] on link "BUY NOW" at bounding box center [378, 397] width 230 height 47
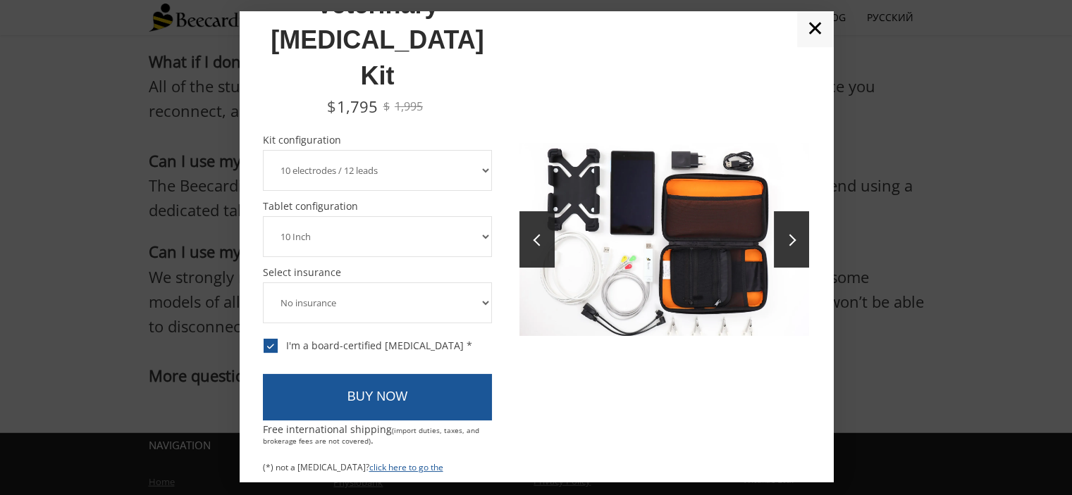
scroll to position [3780, 0]
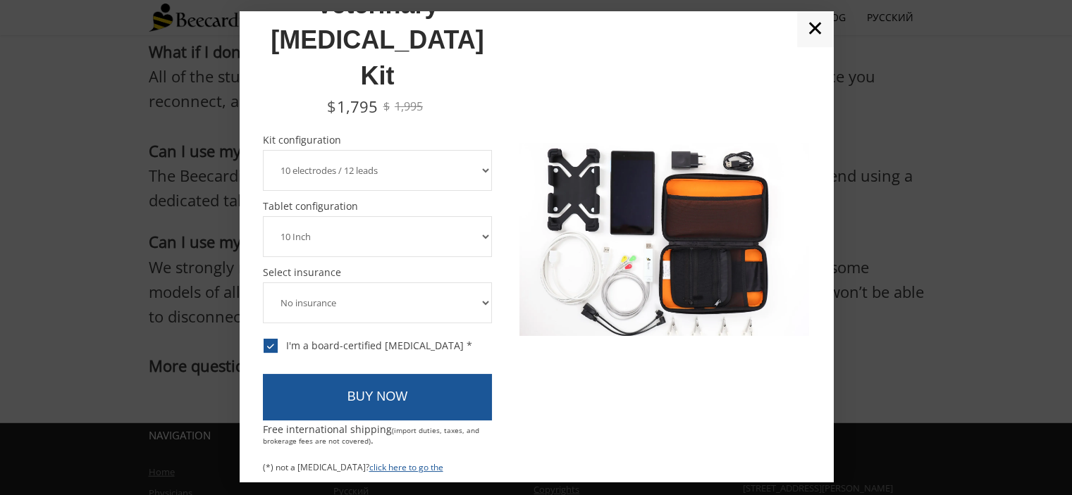
click at [815, 36] on link "✕" at bounding box center [815, 28] width 36 height 35
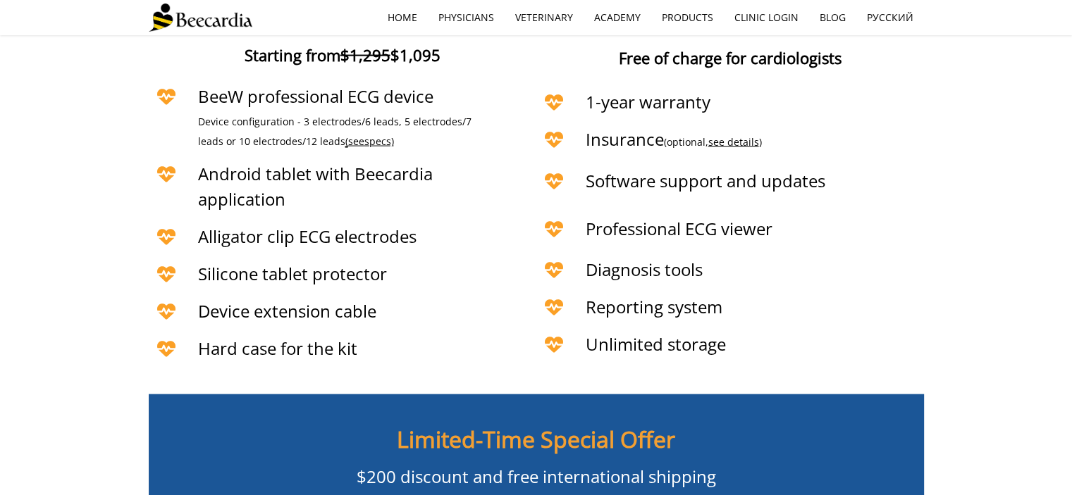
scroll to position [2996, 0]
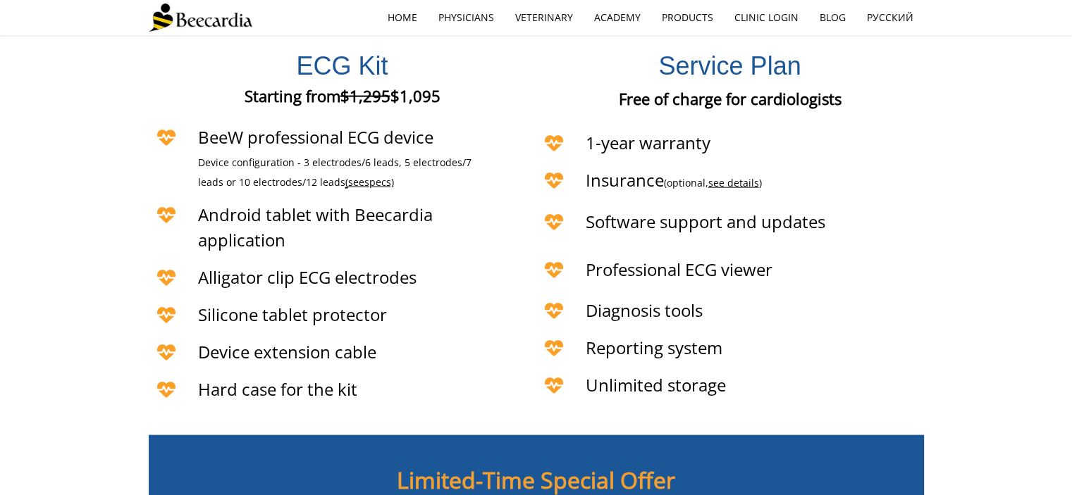
click at [364, 175] on span "specs)" at bounding box center [379, 181] width 30 height 13
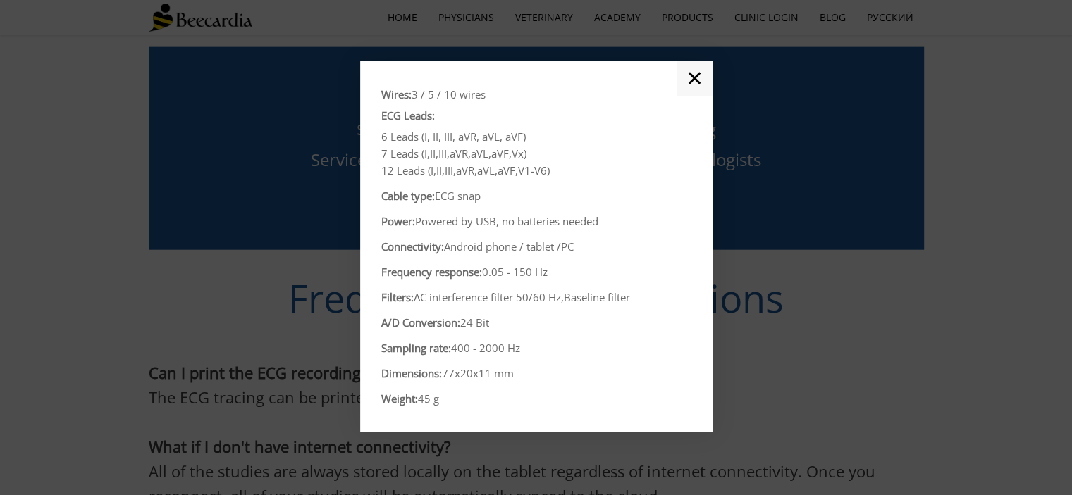
scroll to position [3419, 0]
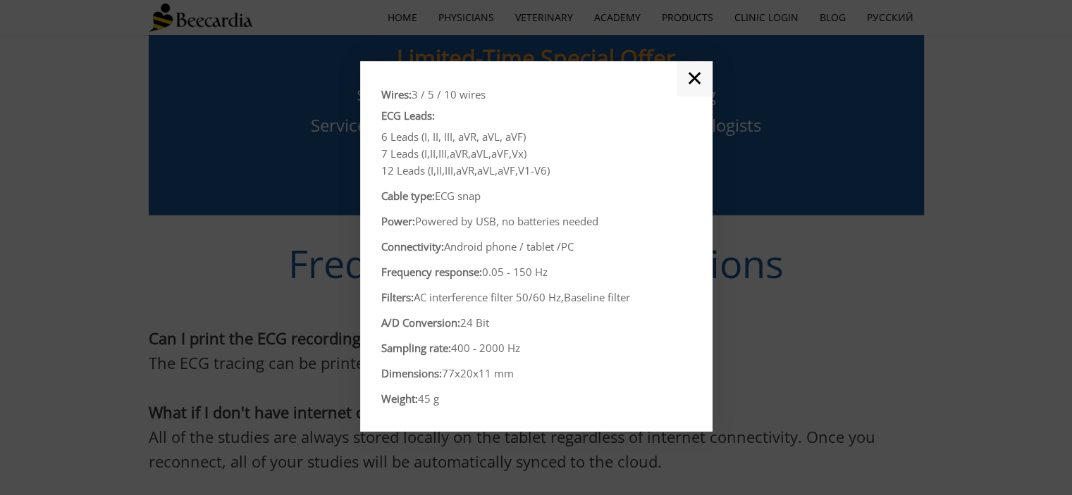
click at [692, 88] on link "✕" at bounding box center [694, 78] width 36 height 35
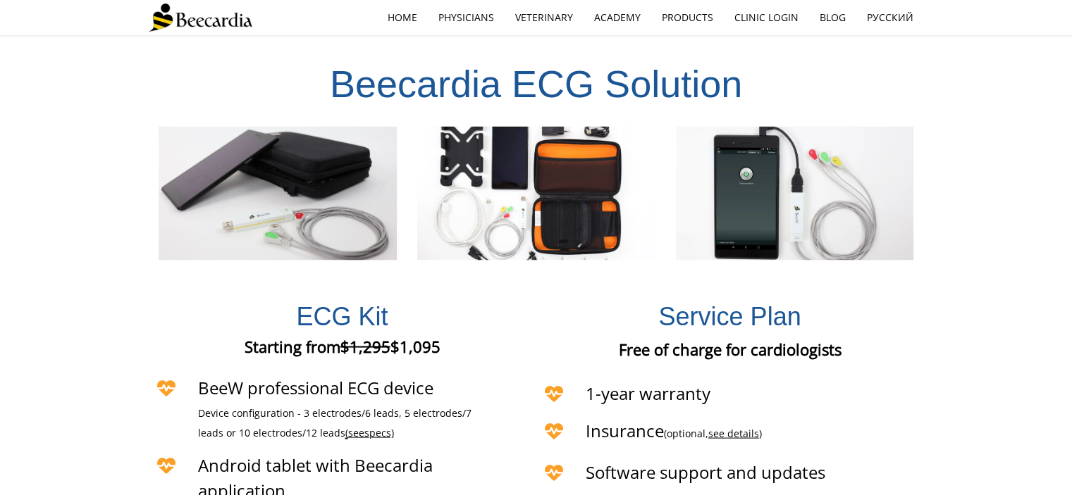
scroll to position [2573, 0]
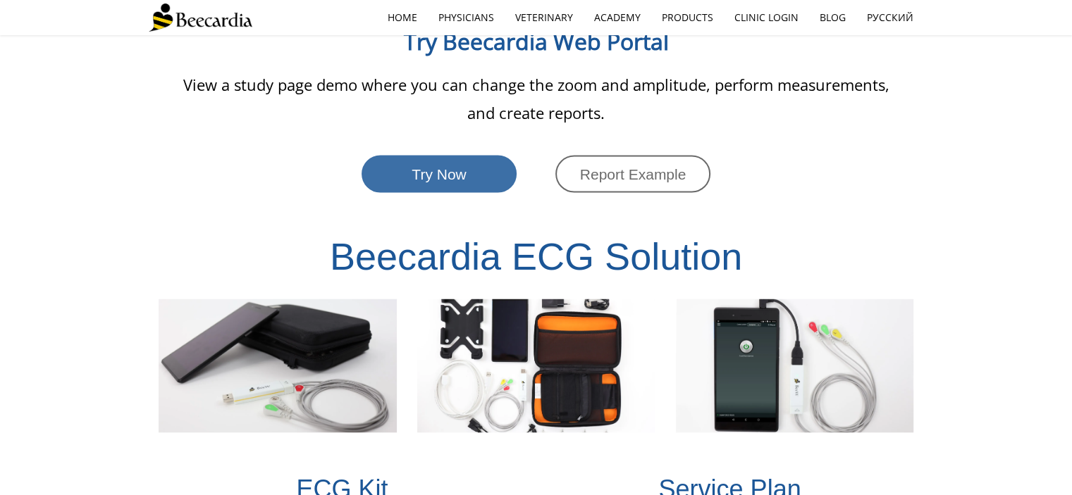
click at [447, 166] on span "Try Now" at bounding box center [439, 174] width 54 height 16
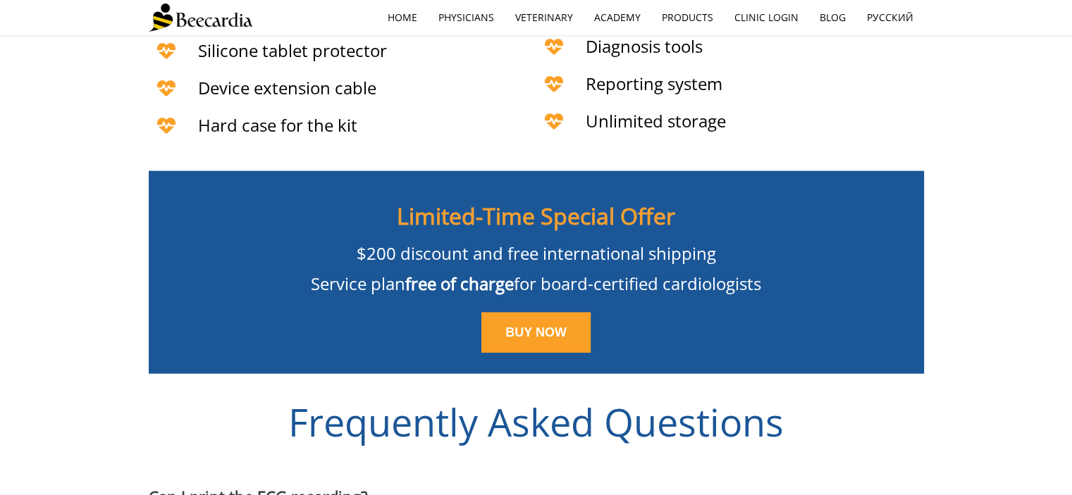
scroll to position [3278, 0]
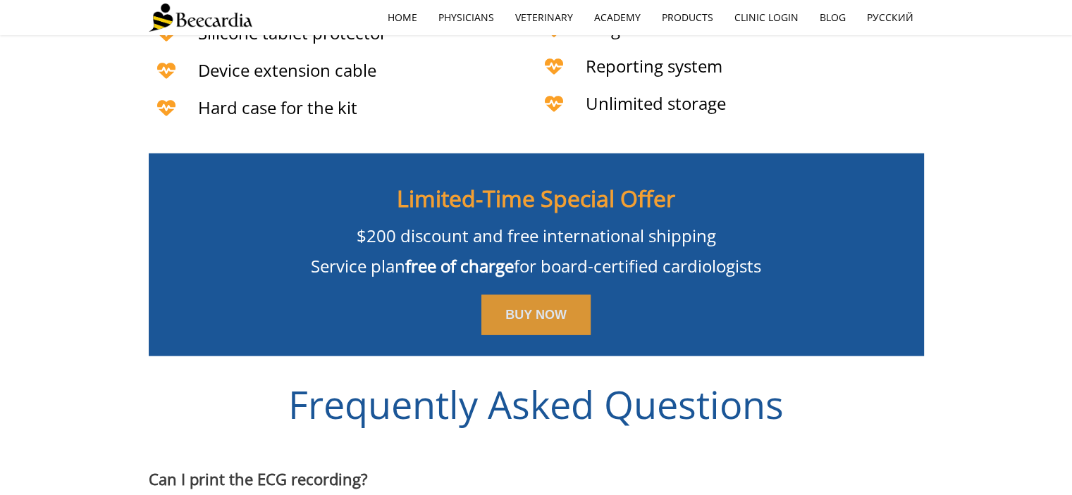
click at [538, 302] on link "BUY NOW" at bounding box center [535, 315] width 109 height 41
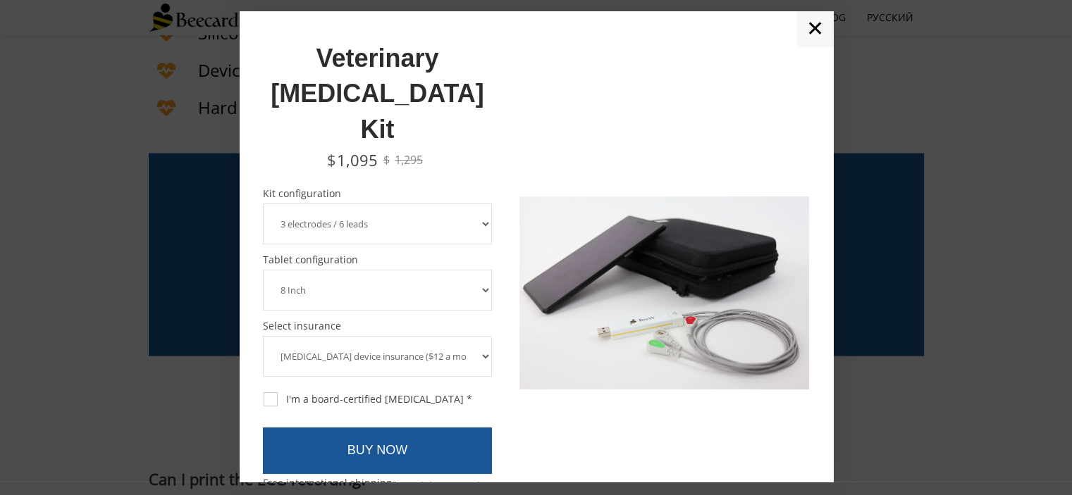
click at [366, 204] on select "3 electrodes / 6 leads 5 electrodes / 7 leads 10 electrodes / 12 leads" at bounding box center [378, 224] width 230 height 41
click at [263, 204] on select "3 electrodes / 6 leads 5 electrodes / 7 leads 10 electrodes / 12 leads" at bounding box center [378, 224] width 230 height 41
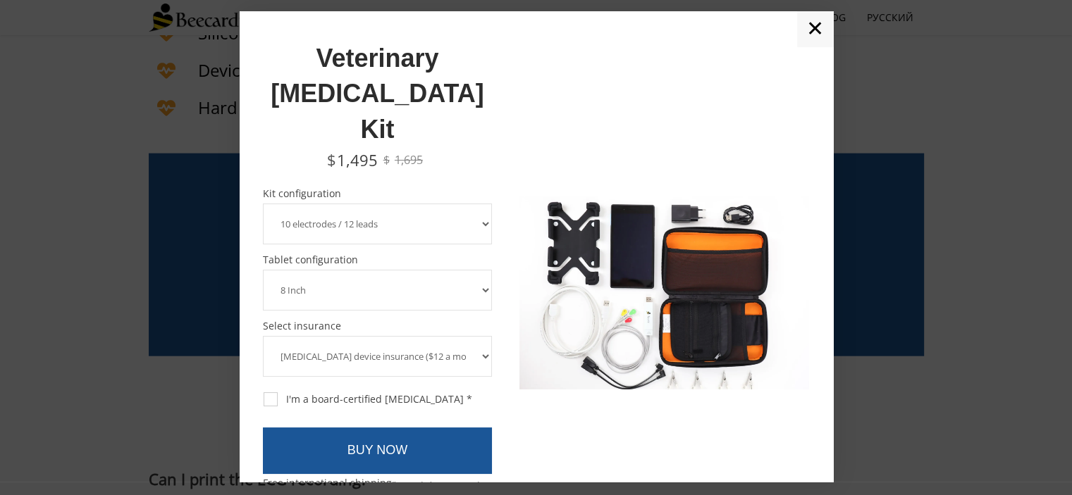
click at [411, 204] on select "3 electrodes / 6 leads 5 electrodes / 7 leads 10 electrodes / 12 leads" at bounding box center [378, 224] width 230 height 41
click at [263, 204] on select "3 electrodes / 6 leads 5 electrodes / 7 leads 10 electrodes / 12 leads" at bounding box center [378, 224] width 230 height 41
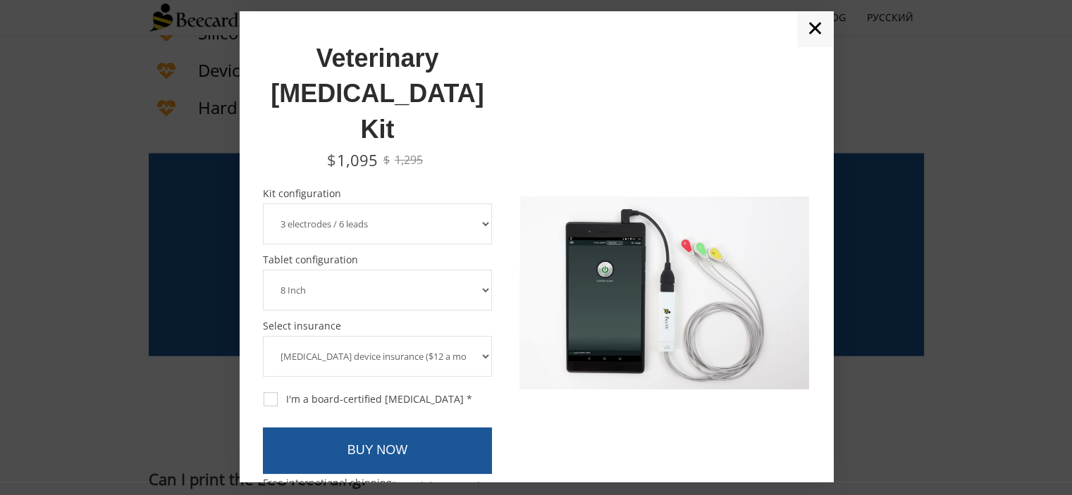
click at [409, 204] on select "3 electrodes / 6 leads 5 electrodes / 7 leads 10 electrodes / 12 leads" at bounding box center [378, 224] width 230 height 41
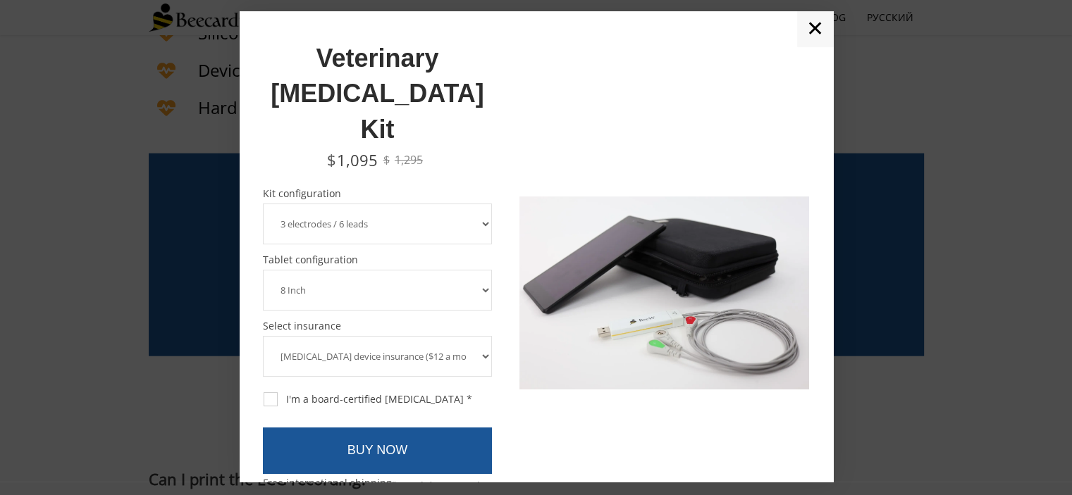
select select "10 electrodes / 12 leads"
click at [263, 204] on select "3 electrodes / 6 leads 5 electrodes / 7 leads 10 electrodes / 12 leads" at bounding box center [378, 224] width 230 height 41
click at [392, 270] on select "8 Inch 10 Inch" at bounding box center [378, 290] width 230 height 41
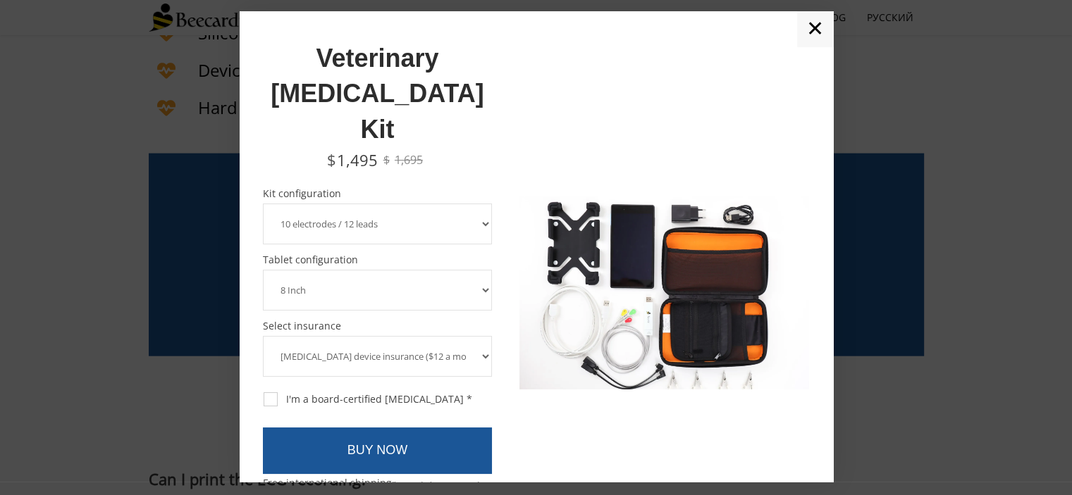
select select "10 Inch"
click at [263, 270] on select "8 Inch 10 Inch" at bounding box center [378, 290] width 230 height 41
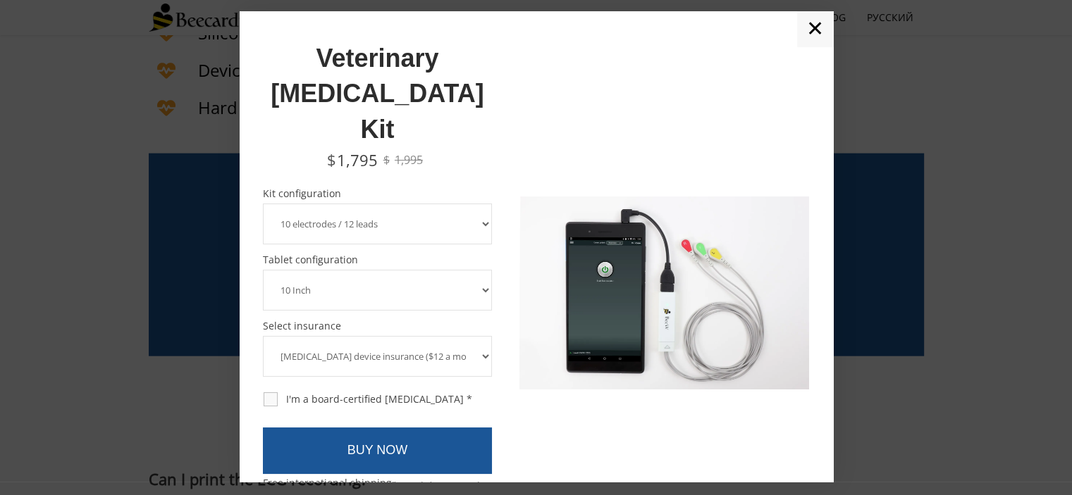
click at [347, 393] on div "I'm a board-certified cardiologist *" at bounding box center [368, 399] width 209 height 13
click at [263, 392] on input "I'm a board-certified cardiologist *" at bounding box center [262, 392] width 1 height 1
checkbox input "true"
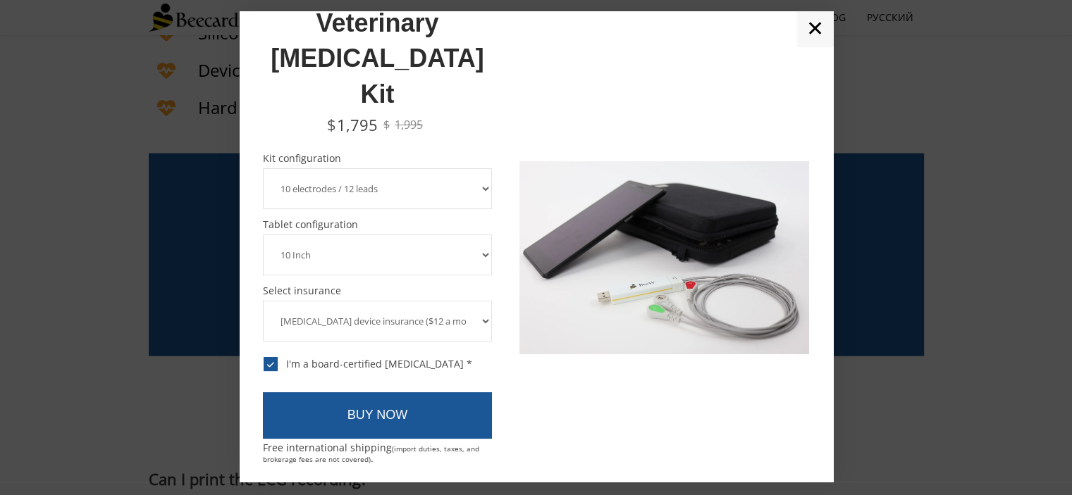
scroll to position [54, 0]
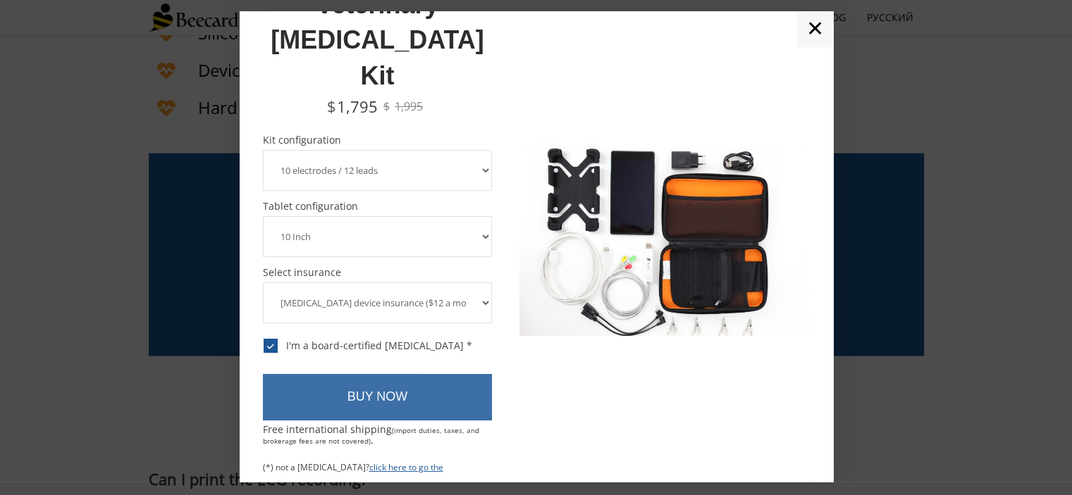
click at [386, 374] on link "BUY NOW" at bounding box center [378, 397] width 230 height 47
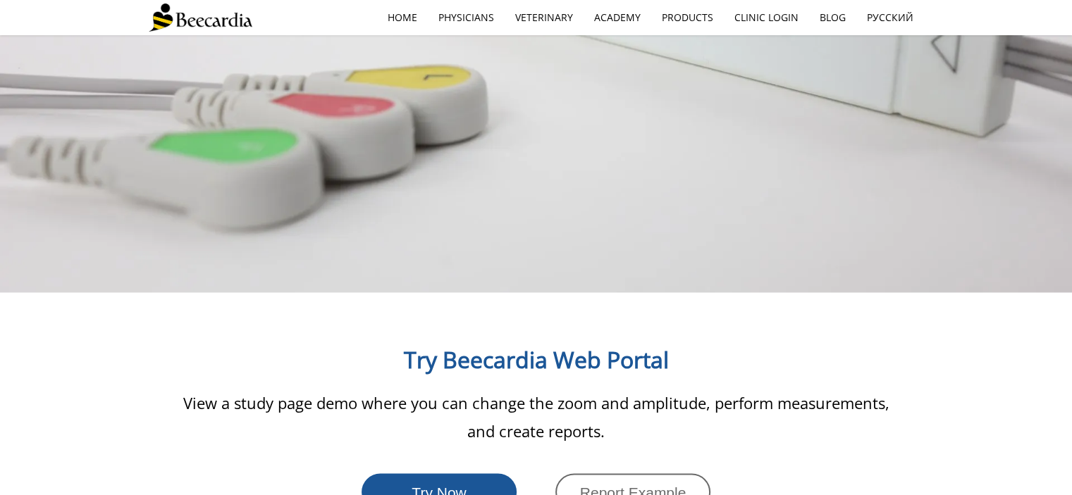
scroll to position [2396, 0]
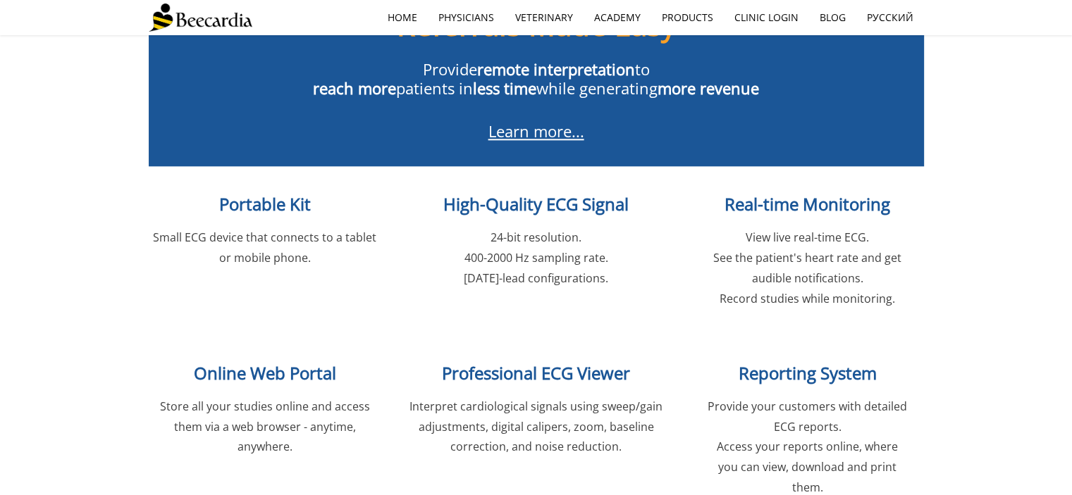
scroll to position [1349, 0]
